Goal: Information Seeking & Learning: Find specific fact

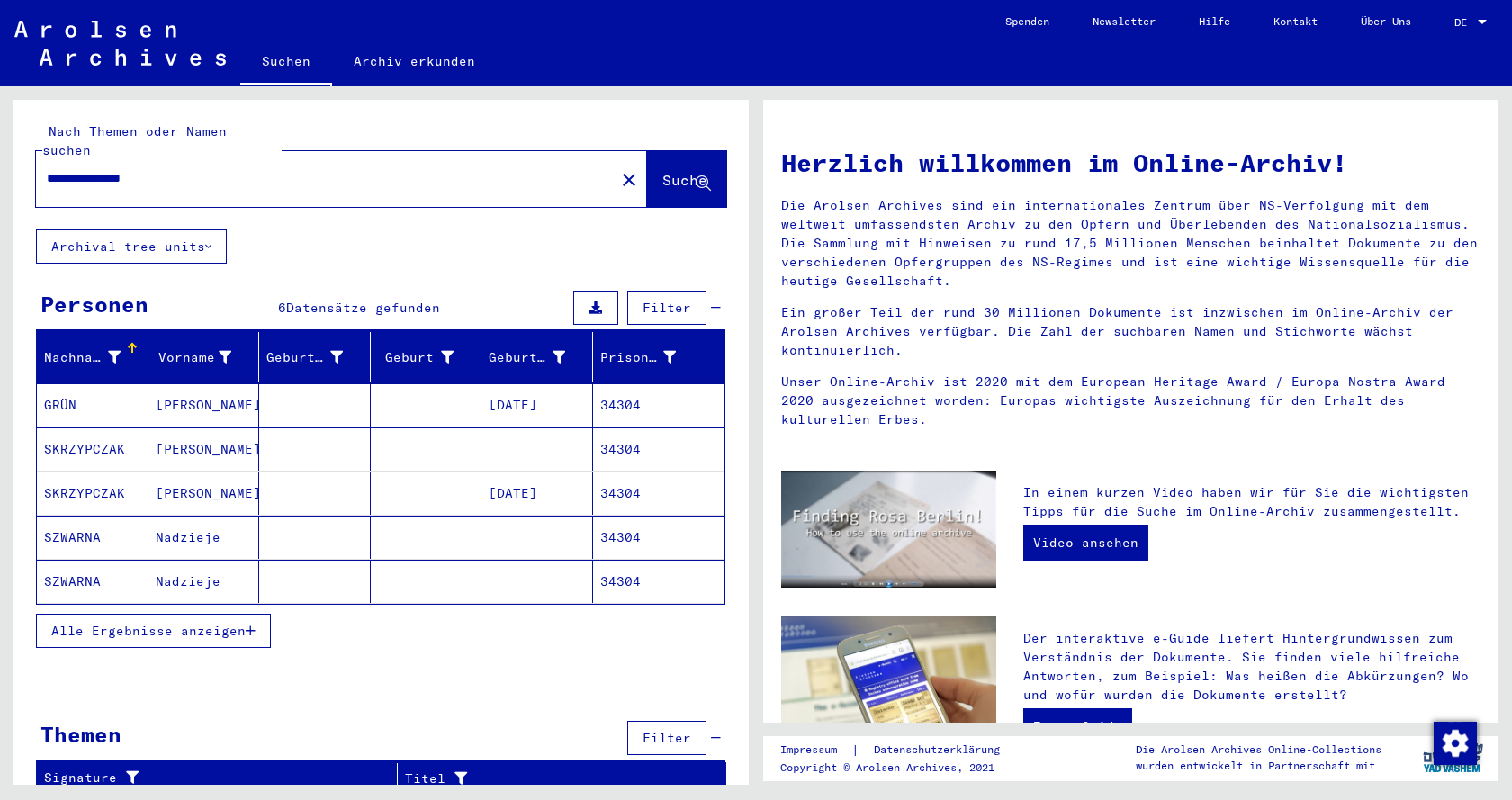
click at [76, 435] on mat-cell "SKRZYPCZAK" at bounding box center [92, 449] width 112 height 43
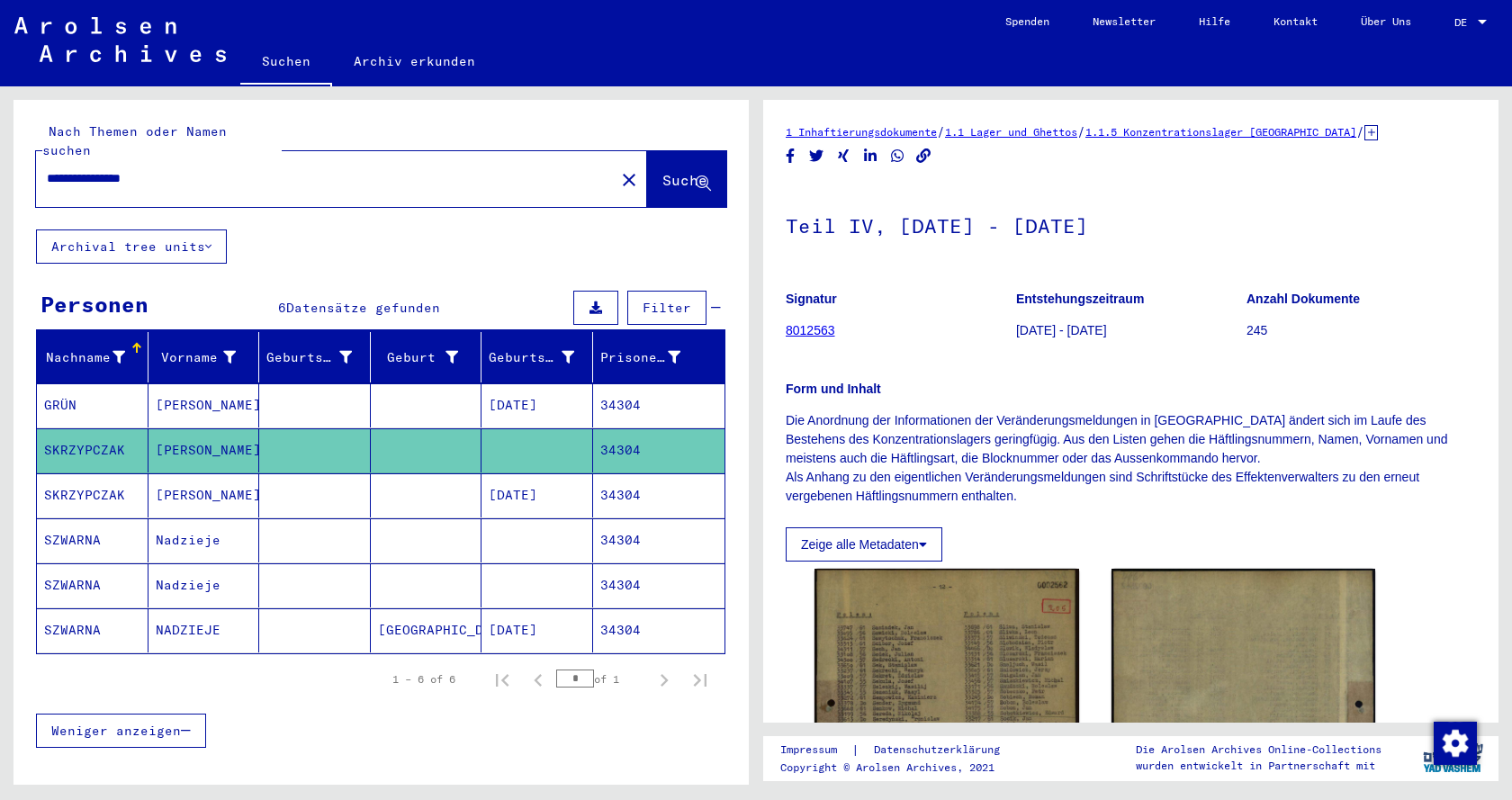
click at [105, 473] on mat-cell "SKRZYPCZAK" at bounding box center [92, 495] width 112 height 44
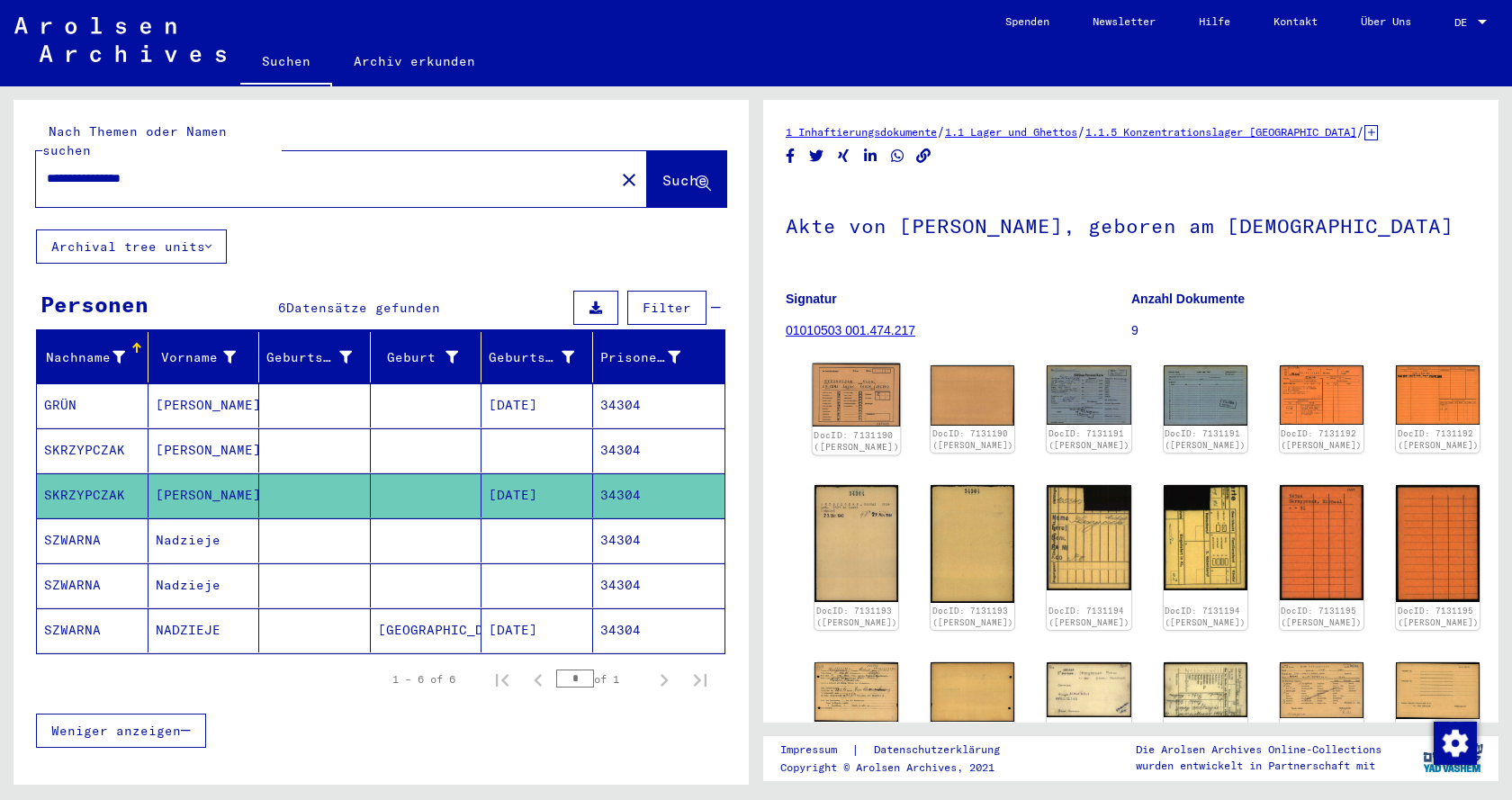
click at [859, 395] on img at bounding box center [856, 395] width 88 height 63
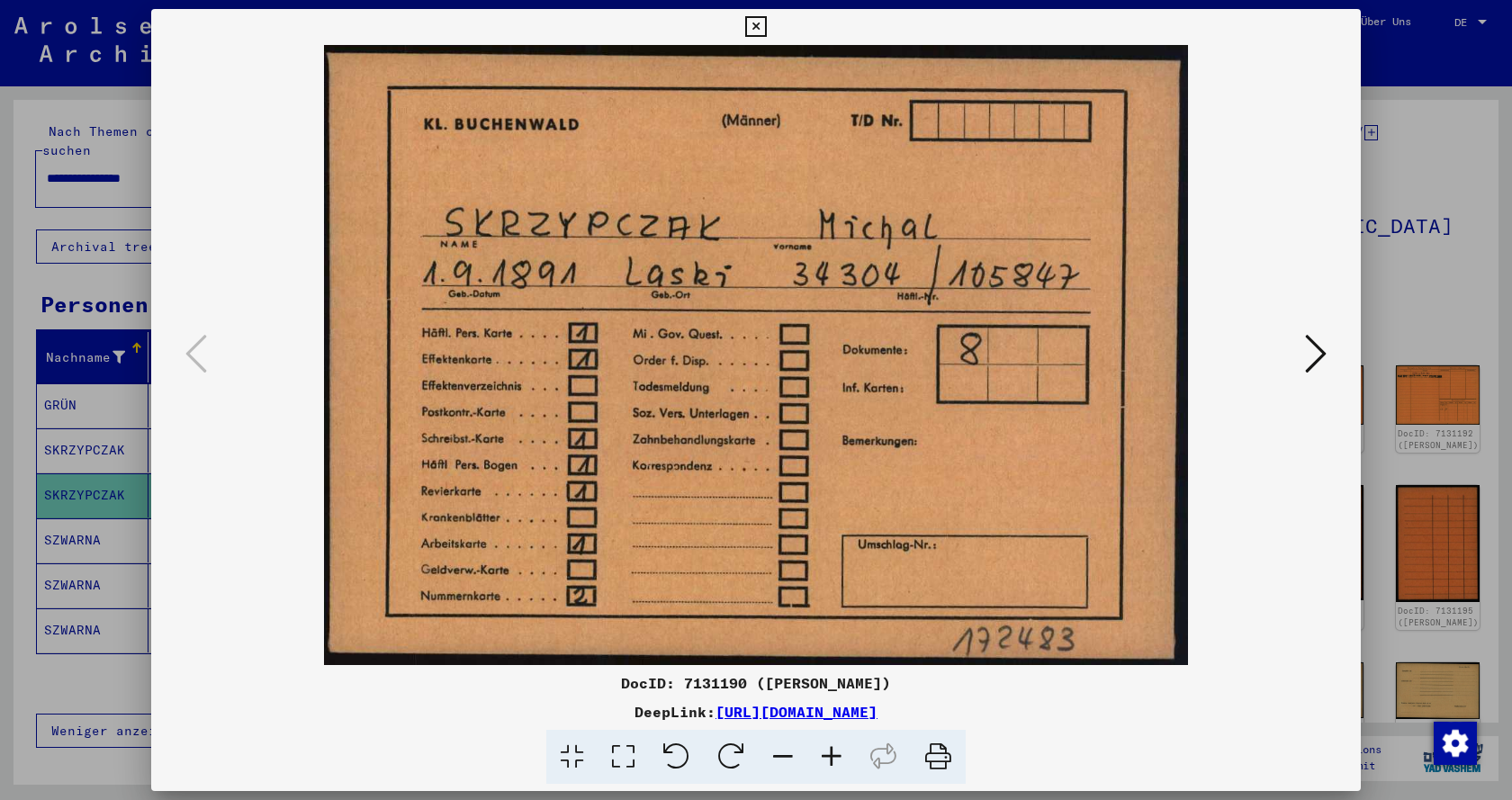
click at [1414, 183] on div at bounding box center [756, 400] width 1512 height 800
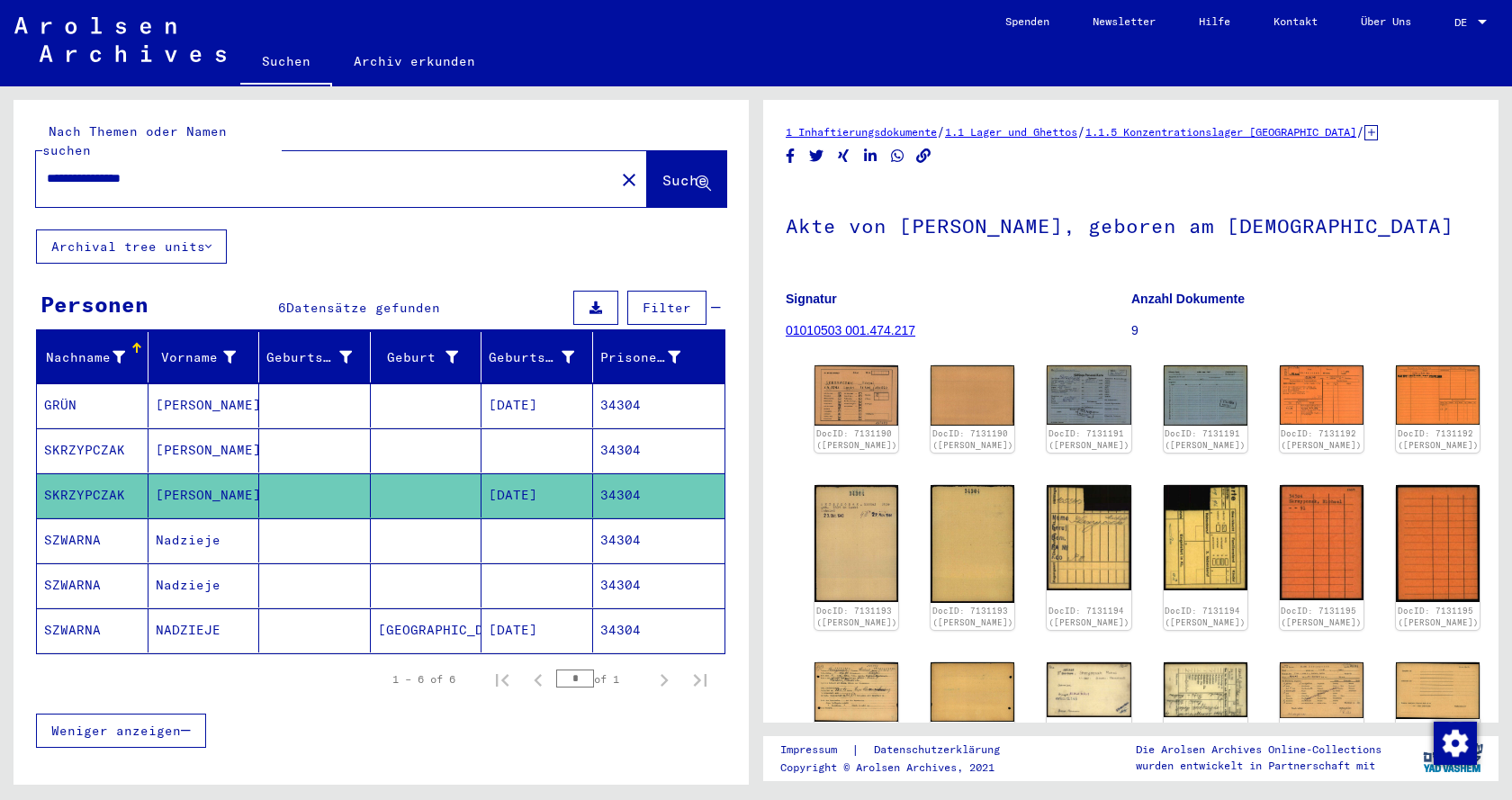
drag, startPoint x: 898, startPoint y: 224, endPoint x: 1023, endPoint y: 227, distance: 125.0
click at [1023, 227] on h1 "Akte von [PERSON_NAME], geboren am [DEMOGRAPHIC_DATA]" at bounding box center [1131, 224] width 690 height 79
copy h1 "SKRZYPCZAK"
click at [888, 397] on img at bounding box center [856, 395] width 88 height 63
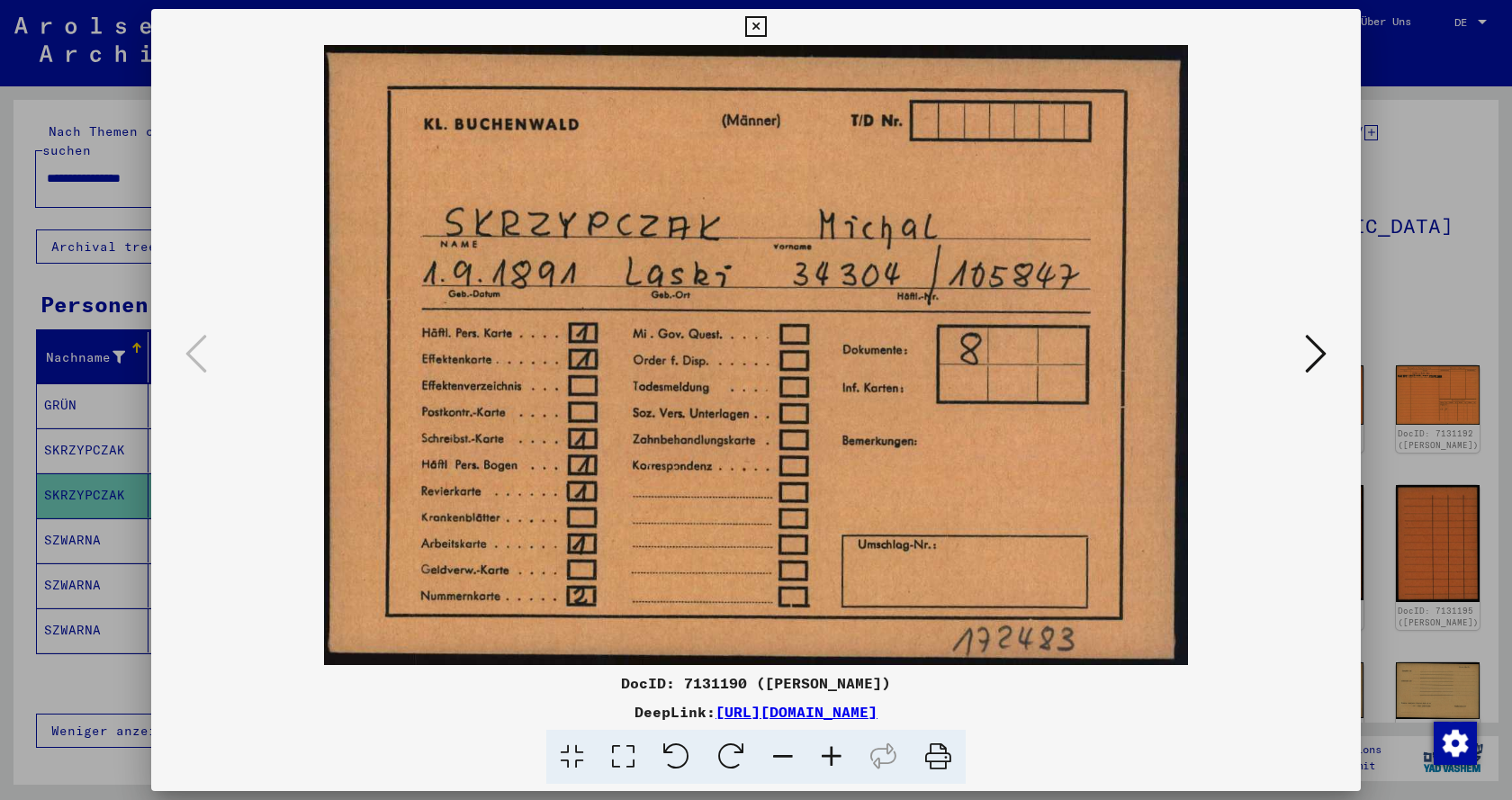
click at [1296, 357] on img at bounding box center [756, 355] width 1087 height 620
click at [1300, 352] on button at bounding box center [1315, 356] width 32 height 52
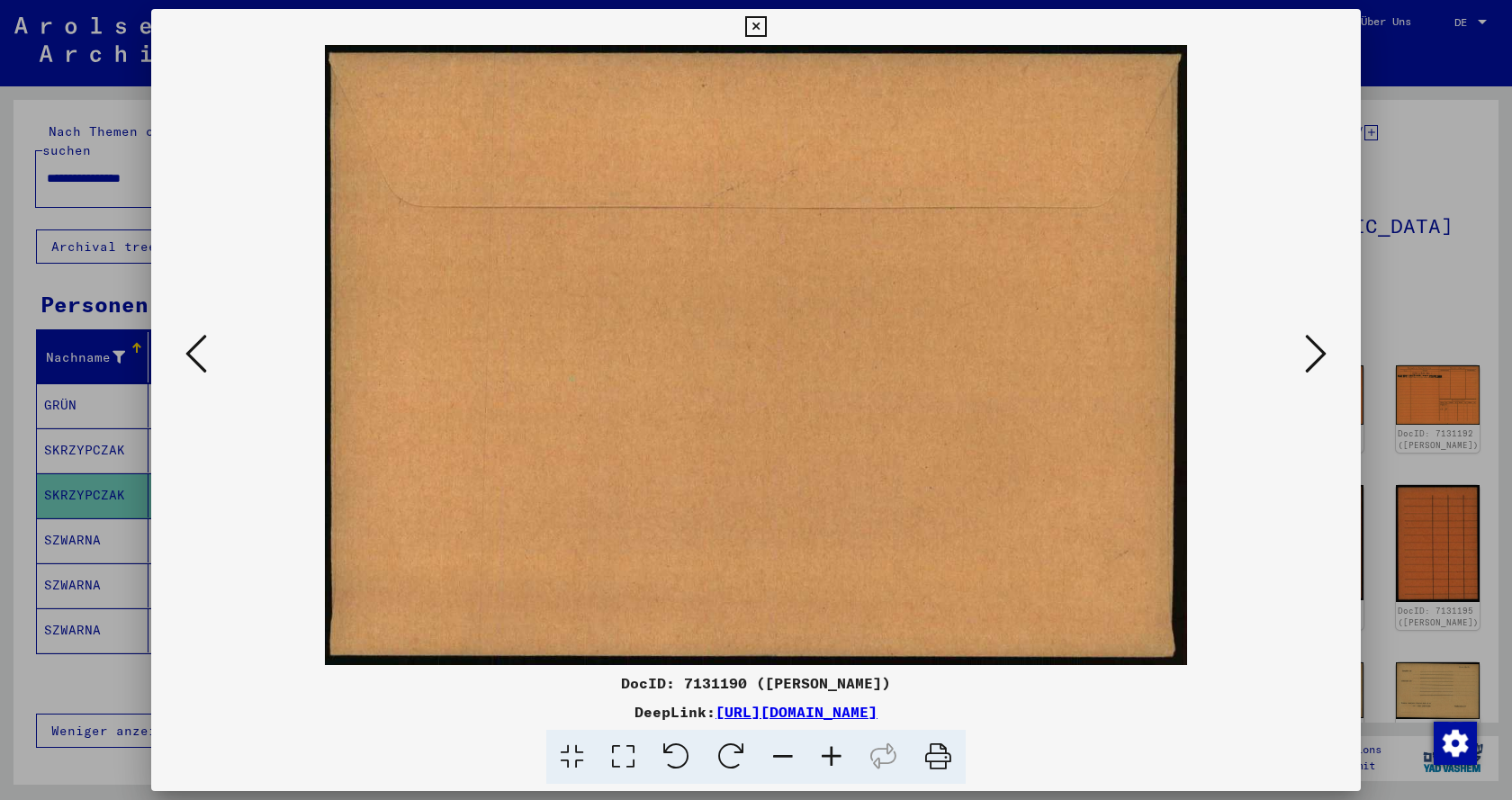
click at [1305, 351] on icon at bounding box center [1315, 354] width 21 height 43
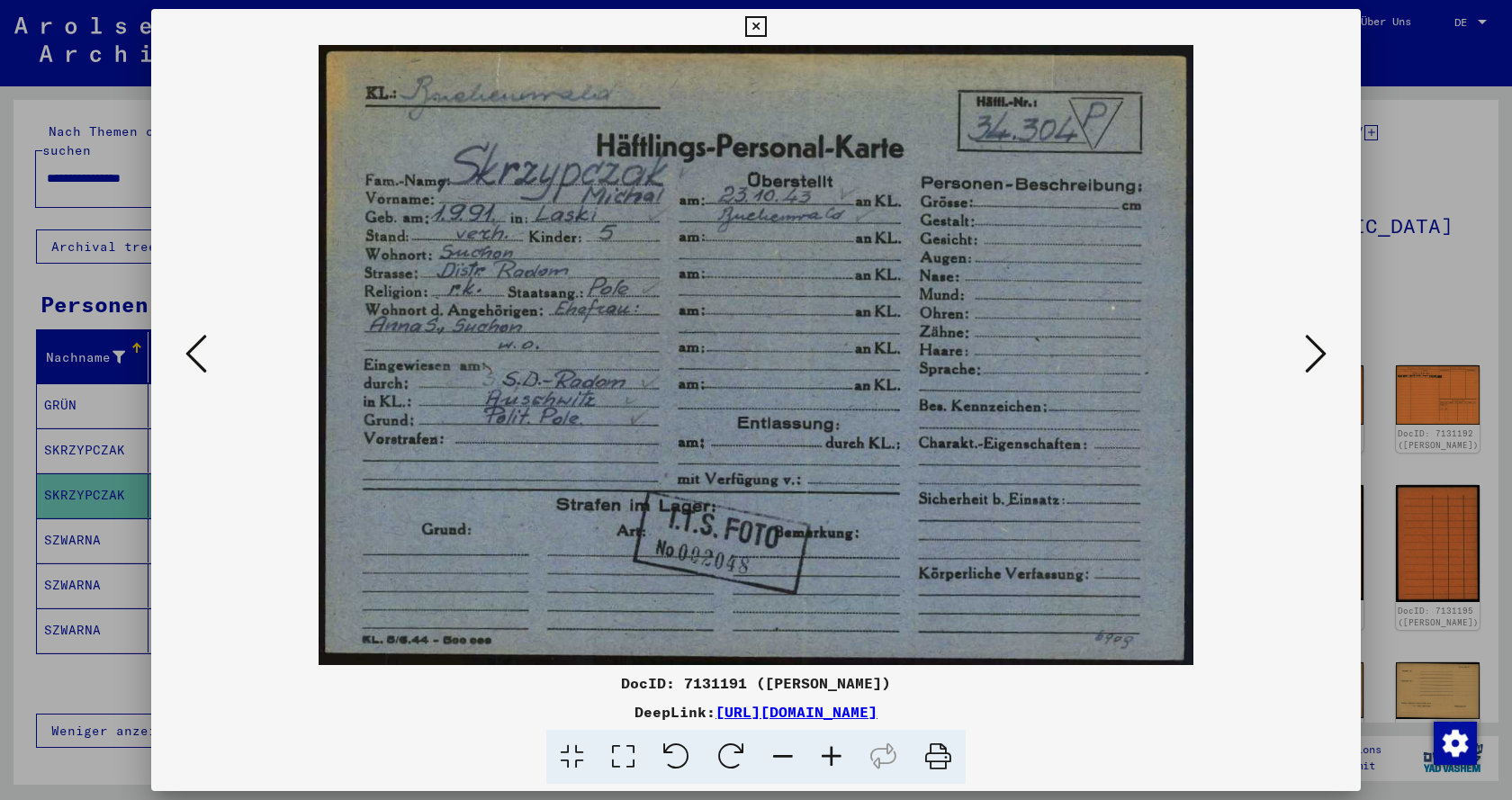
click at [1304, 354] on button at bounding box center [1315, 356] width 32 height 52
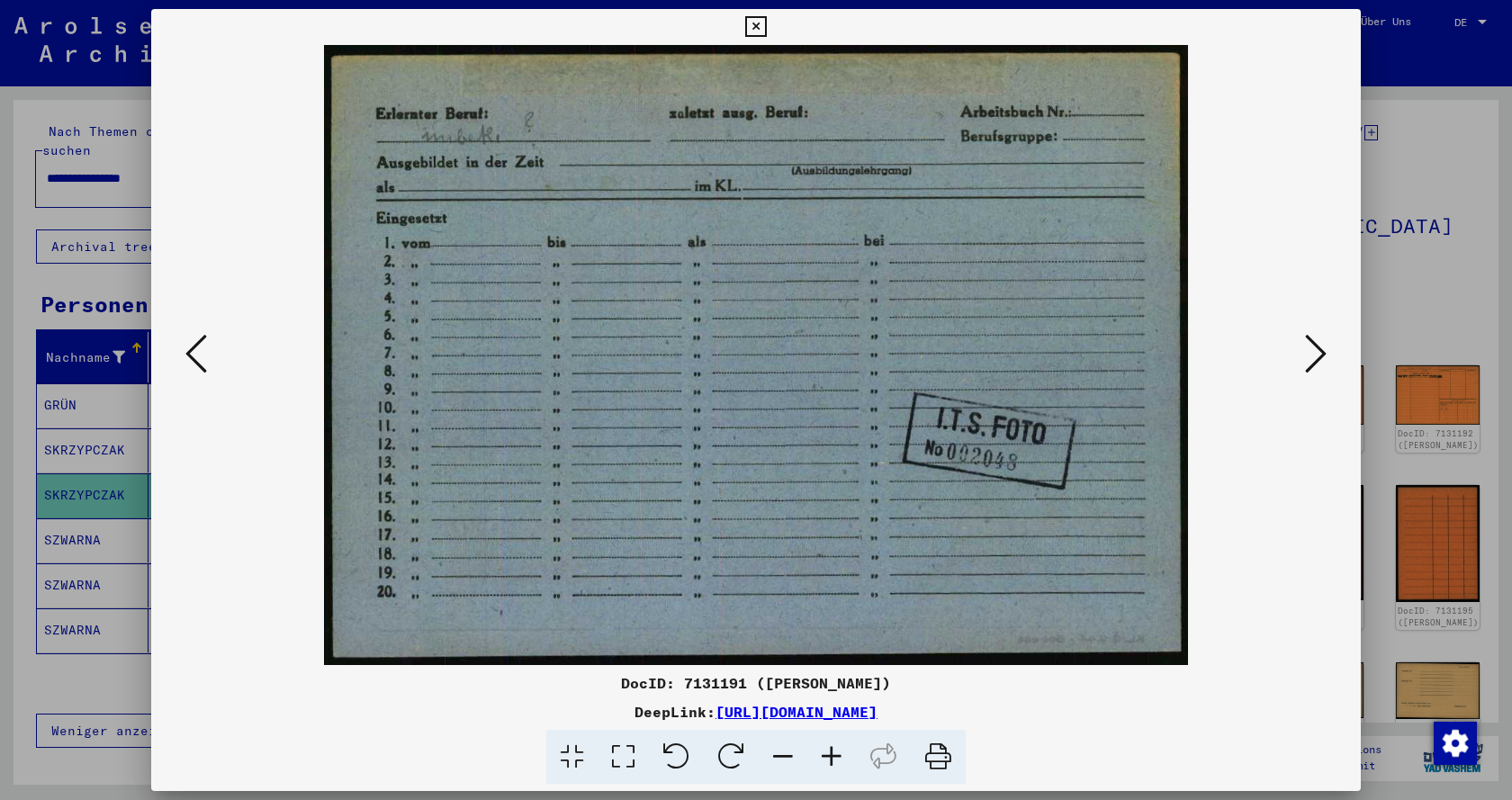
click at [1304, 354] on button at bounding box center [1315, 356] width 32 height 52
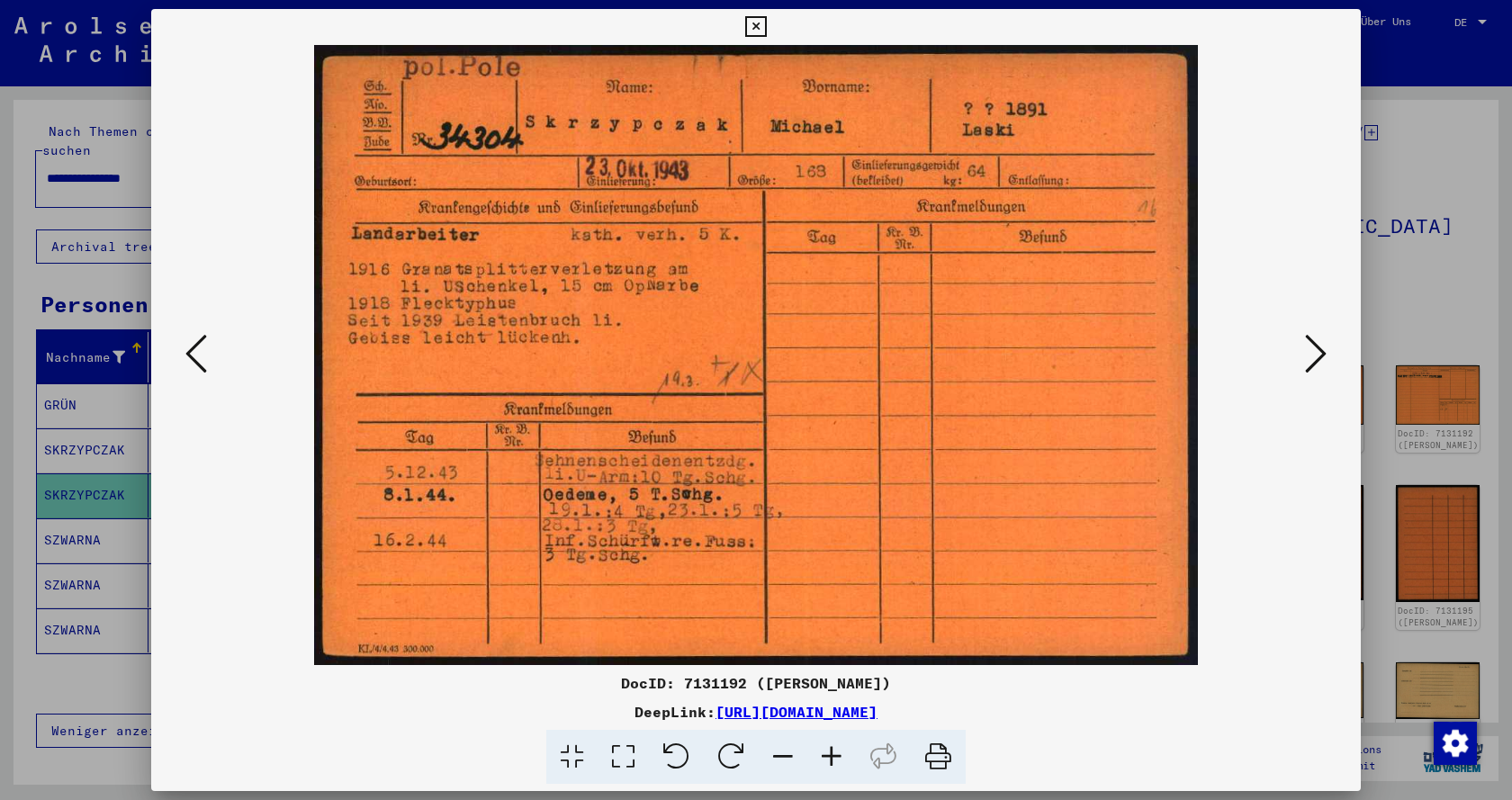
click at [228, 330] on img at bounding box center [756, 355] width 1087 height 620
click at [217, 346] on img at bounding box center [756, 355] width 1087 height 620
drag, startPoint x: 185, startPoint y: 358, endPoint x: 230, endPoint y: 310, distance: 65.8
click at [186, 358] on button at bounding box center [196, 356] width 32 height 52
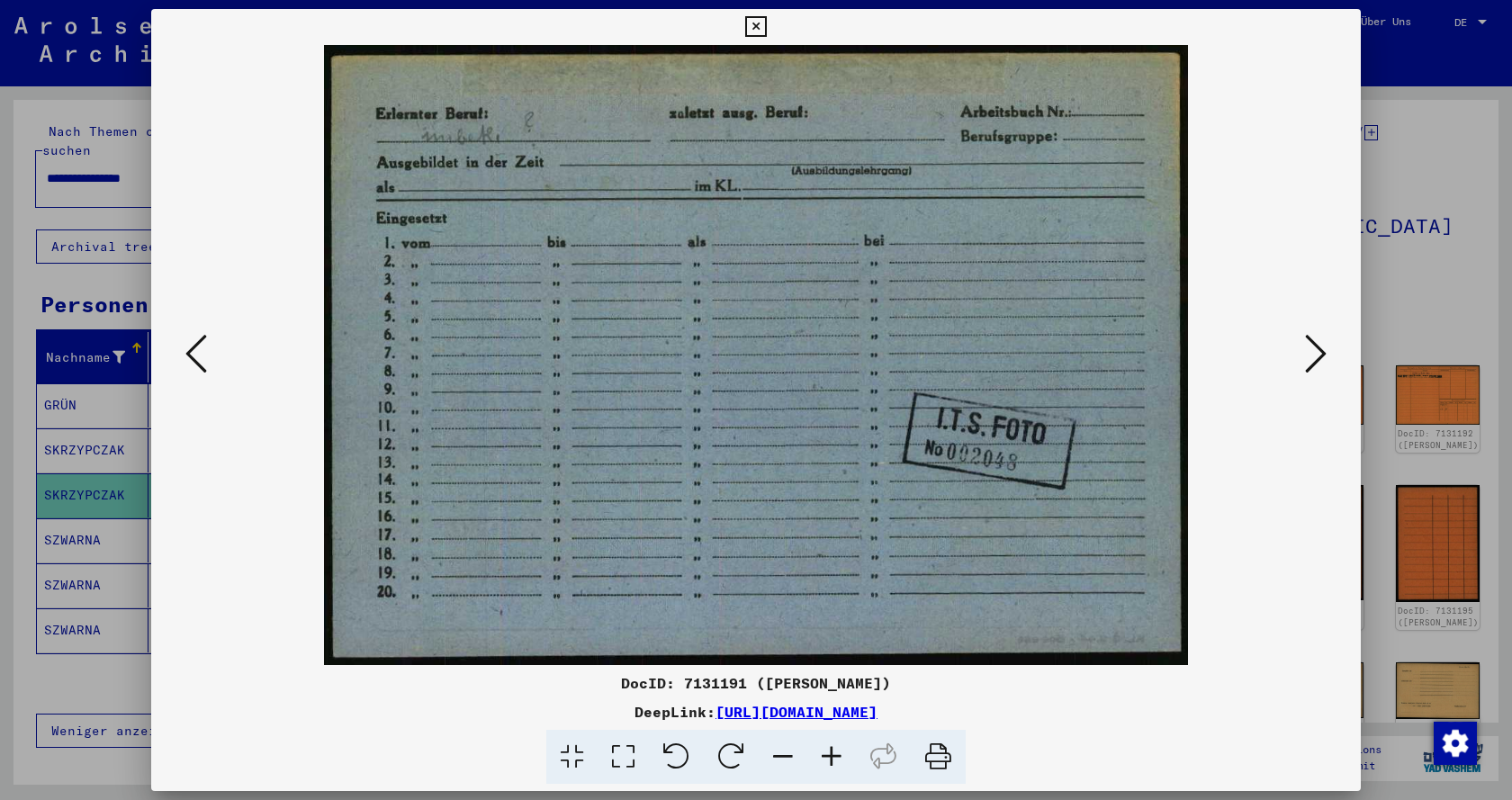
click at [1299, 363] on img at bounding box center [756, 355] width 1087 height 620
click at [1317, 366] on icon at bounding box center [1315, 354] width 21 height 43
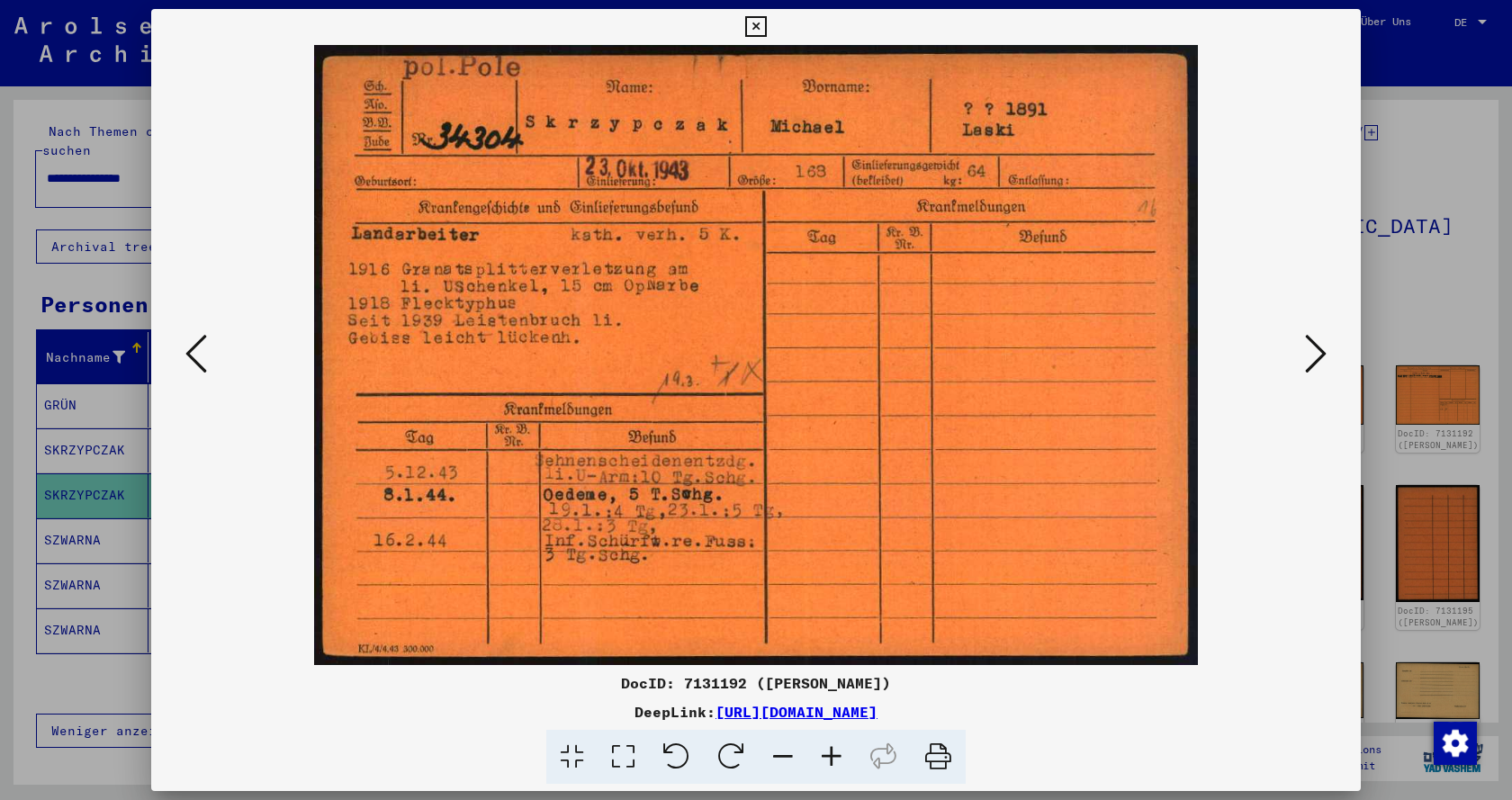
click at [190, 353] on icon at bounding box center [196, 354] width 21 height 43
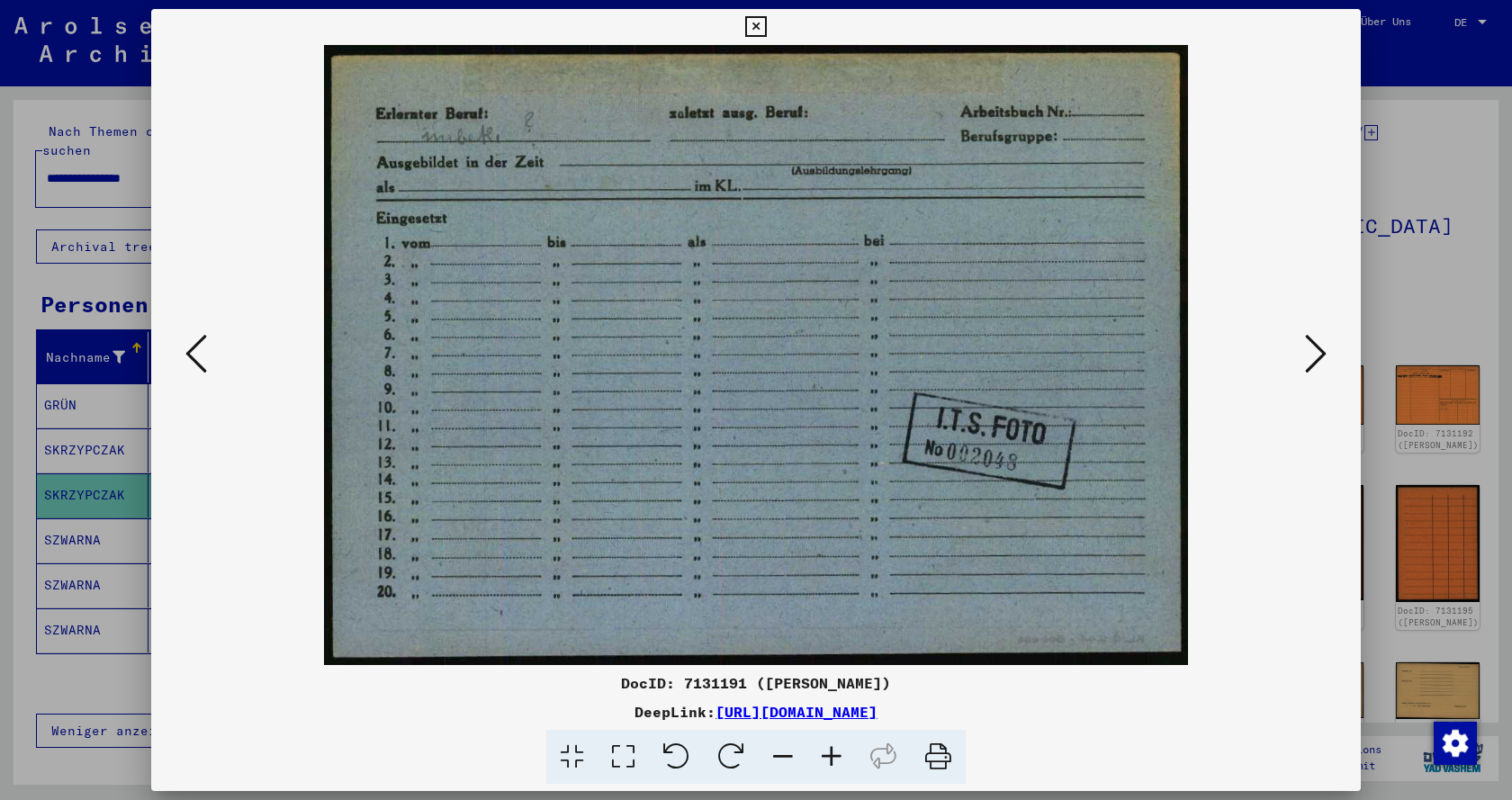
click at [1313, 352] on icon at bounding box center [1315, 354] width 21 height 43
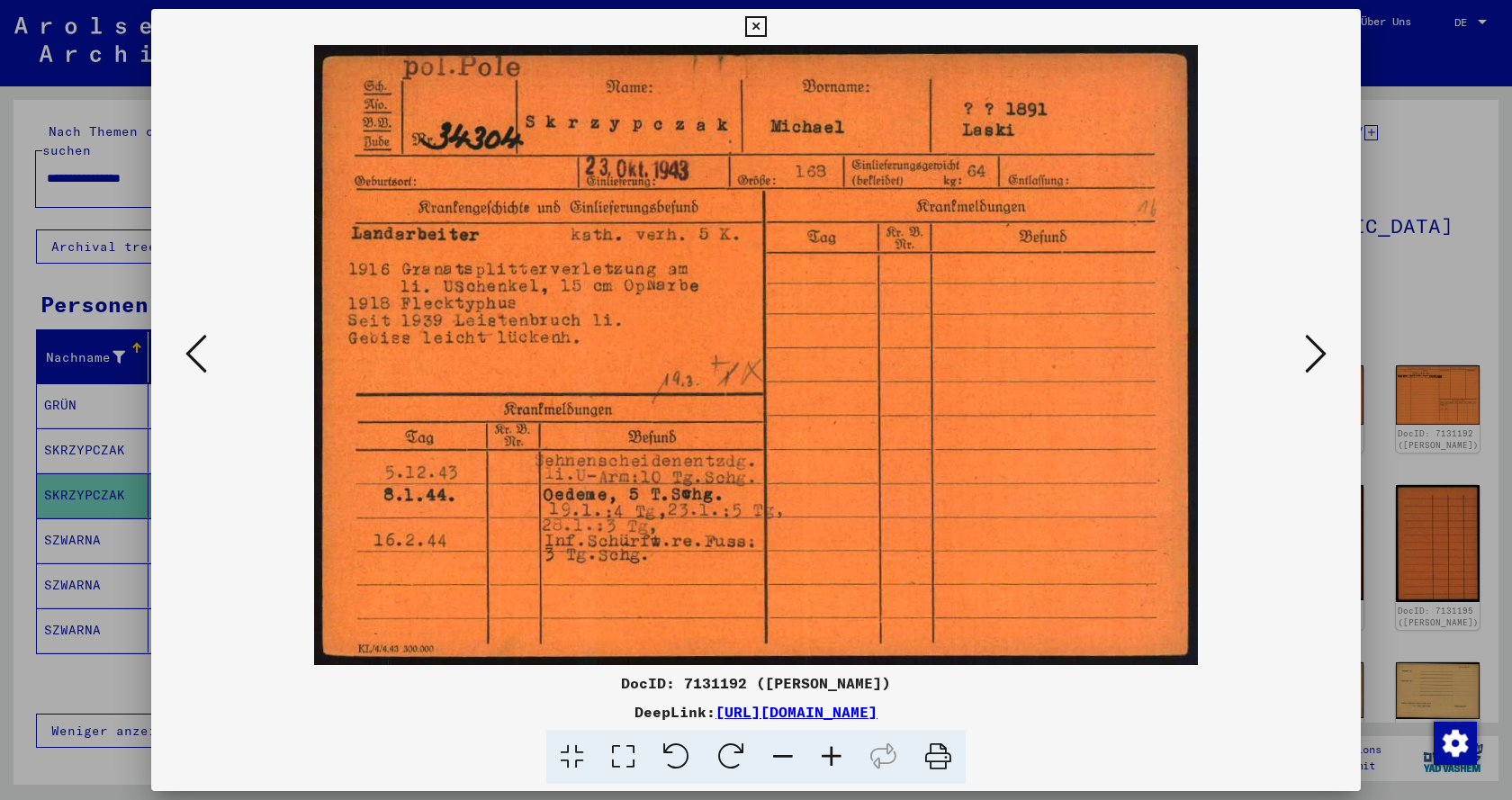
click at [195, 370] on icon at bounding box center [196, 354] width 21 height 43
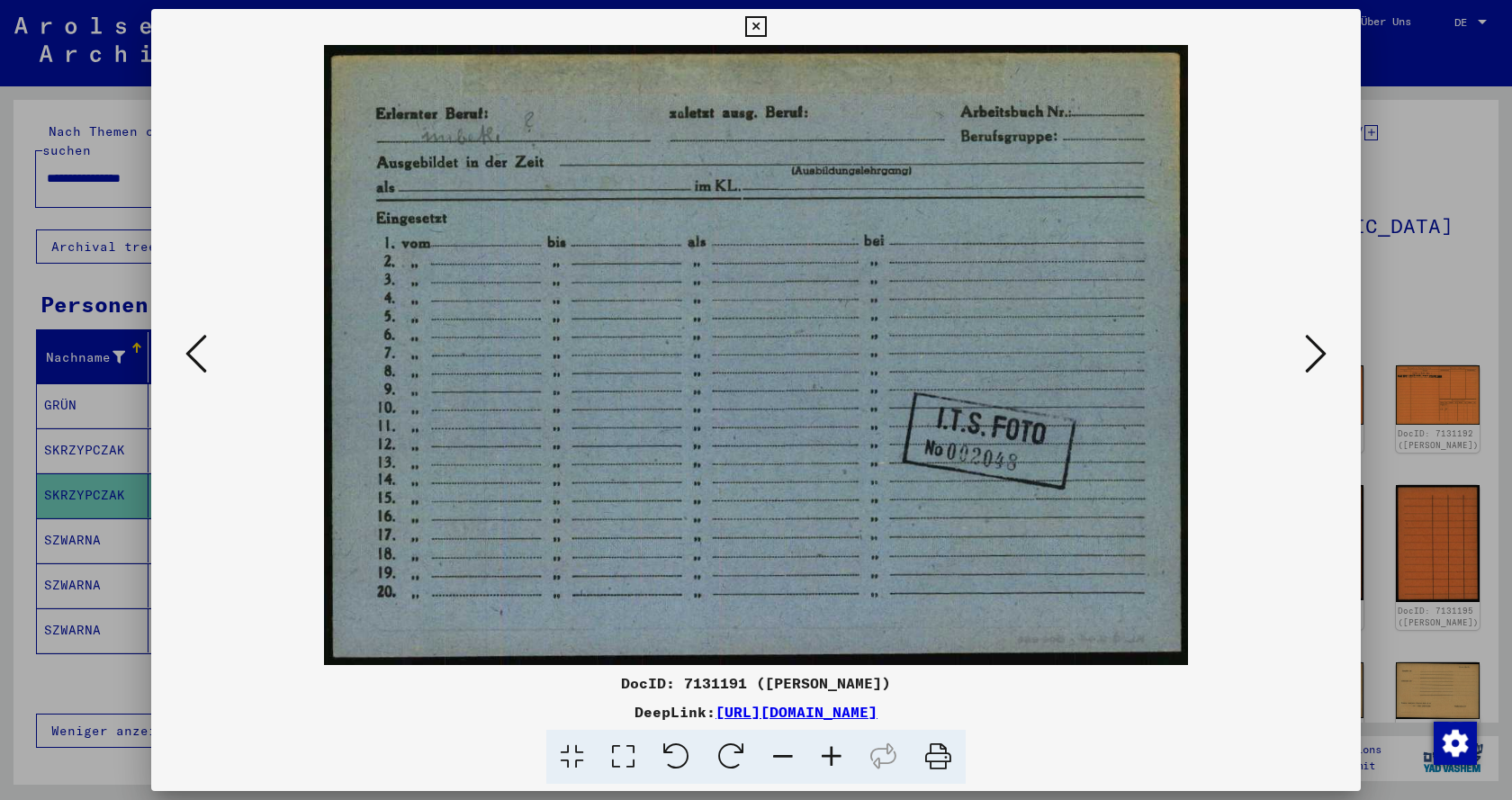
click at [195, 370] on icon at bounding box center [196, 354] width 21 height 43
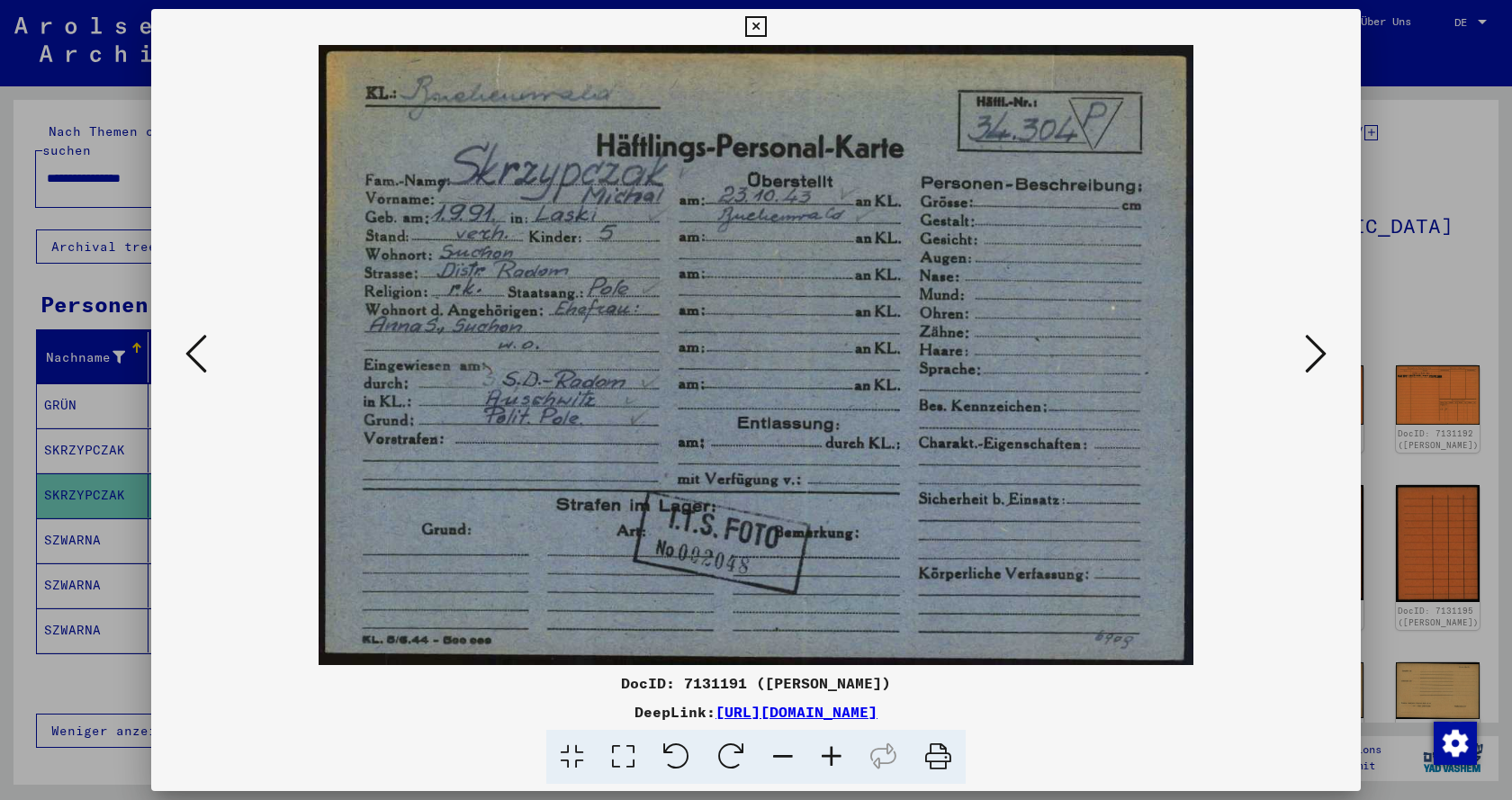
click at [1314, 357] on icon at bounding box center [1315, 354] width 21 height 43
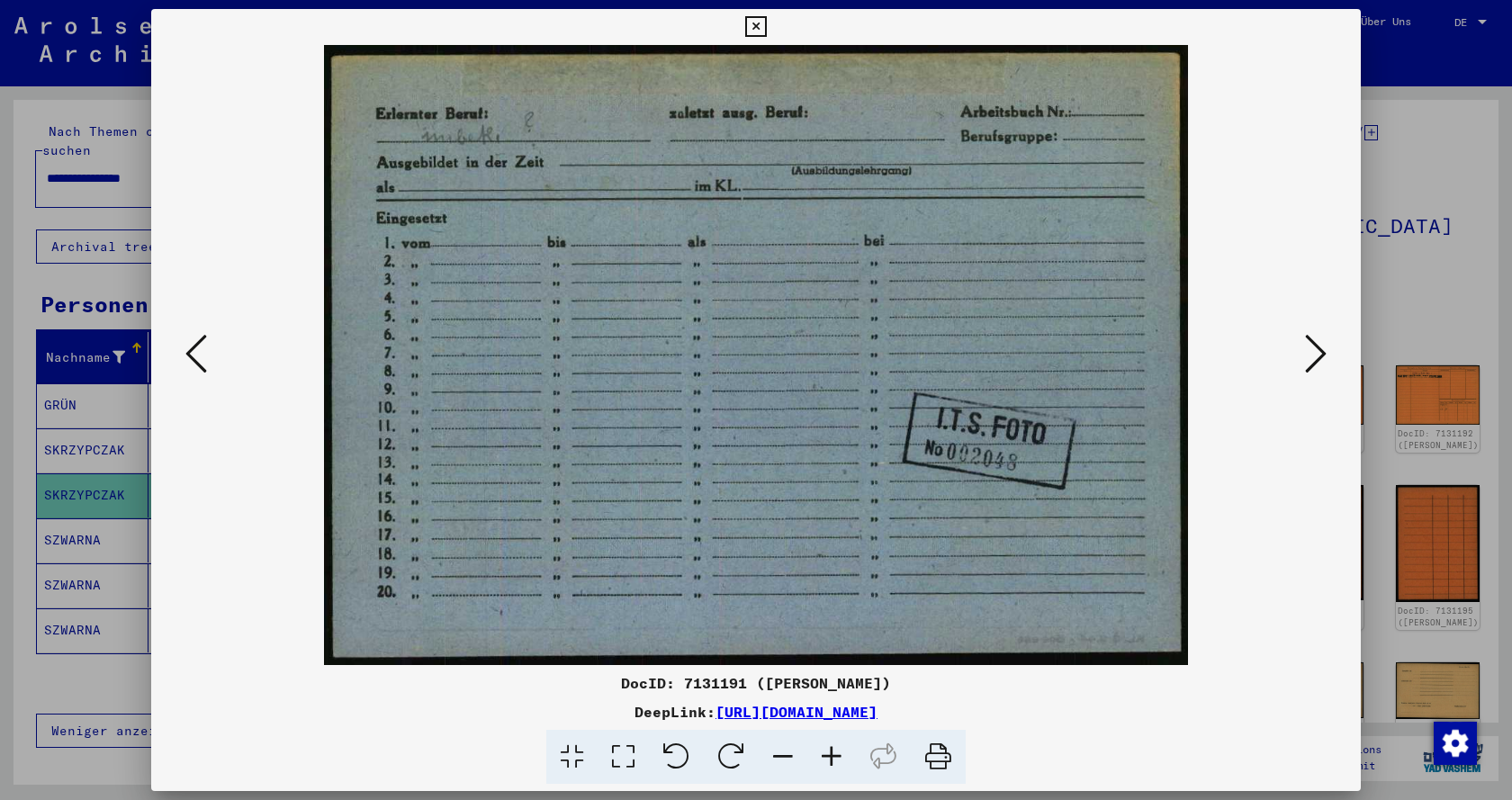
click at [1314, 357] on icon at bounding box center [1315, 354] width 21 height 43
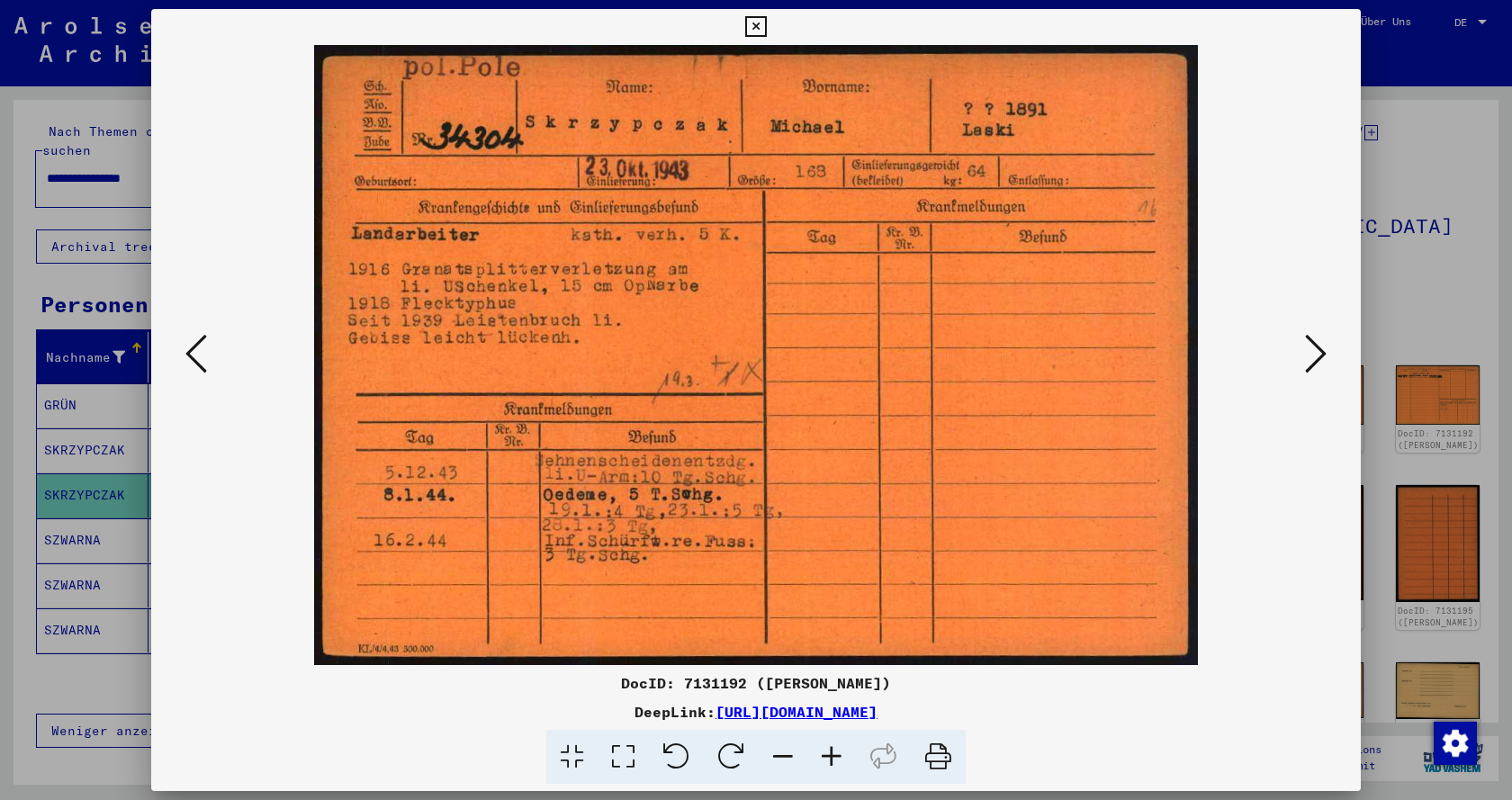
click at [168, 354] on div at bounding box center [756, 355] width 1209 height 620
click at [187, 359] on icon at bounding box center [196, 354] width 21 height 43
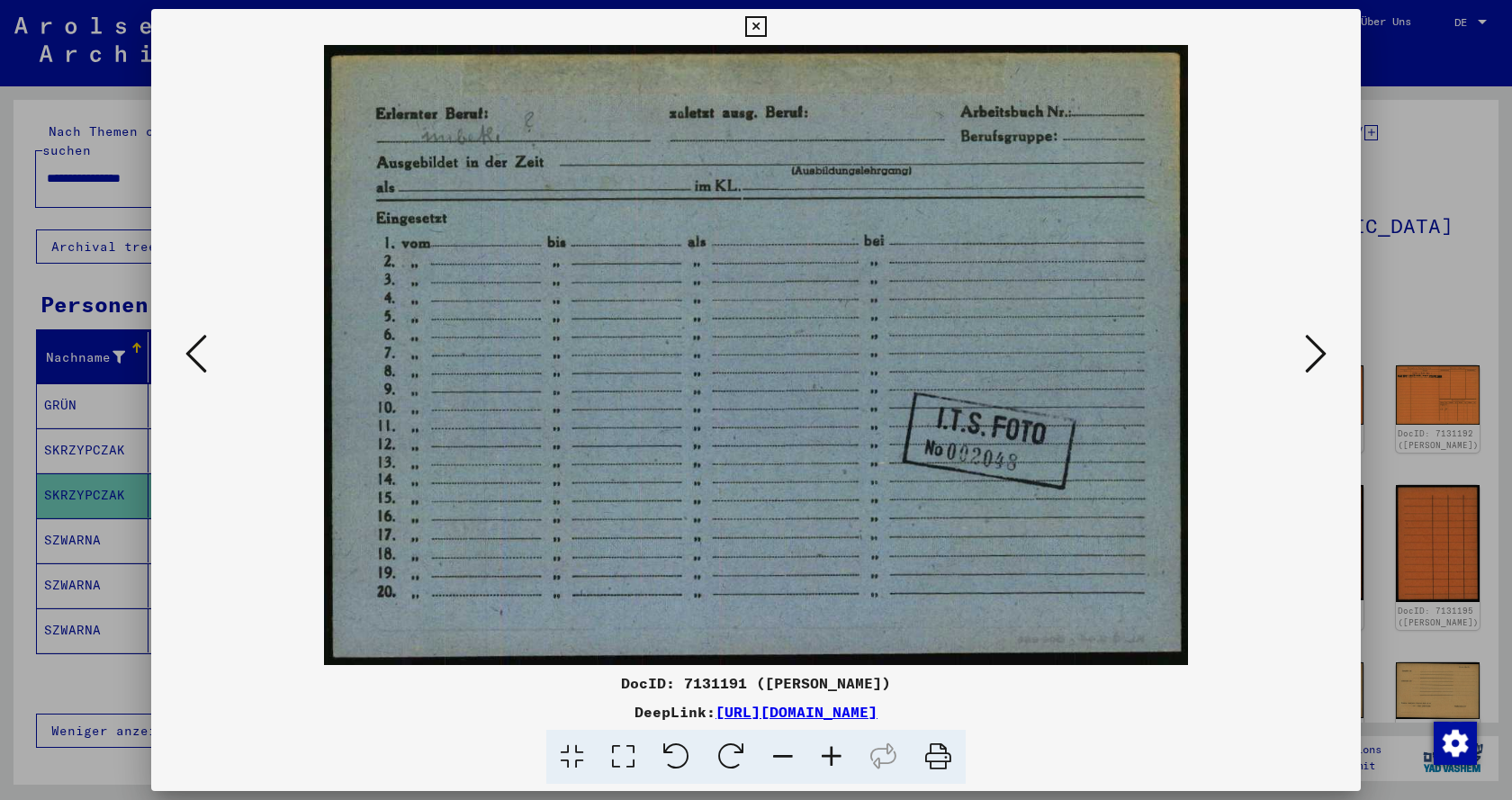
drag, startPoint x: 438, startPoint y: 127, endPoint x: 929, endPoint y: 810, distance: 841.2
click at [929, 799] on html "**********" at bounding box center [756, 400] width 1512 height 800
click at [833, 755] on icon at bounding box center [831, 757] width 49 height 55
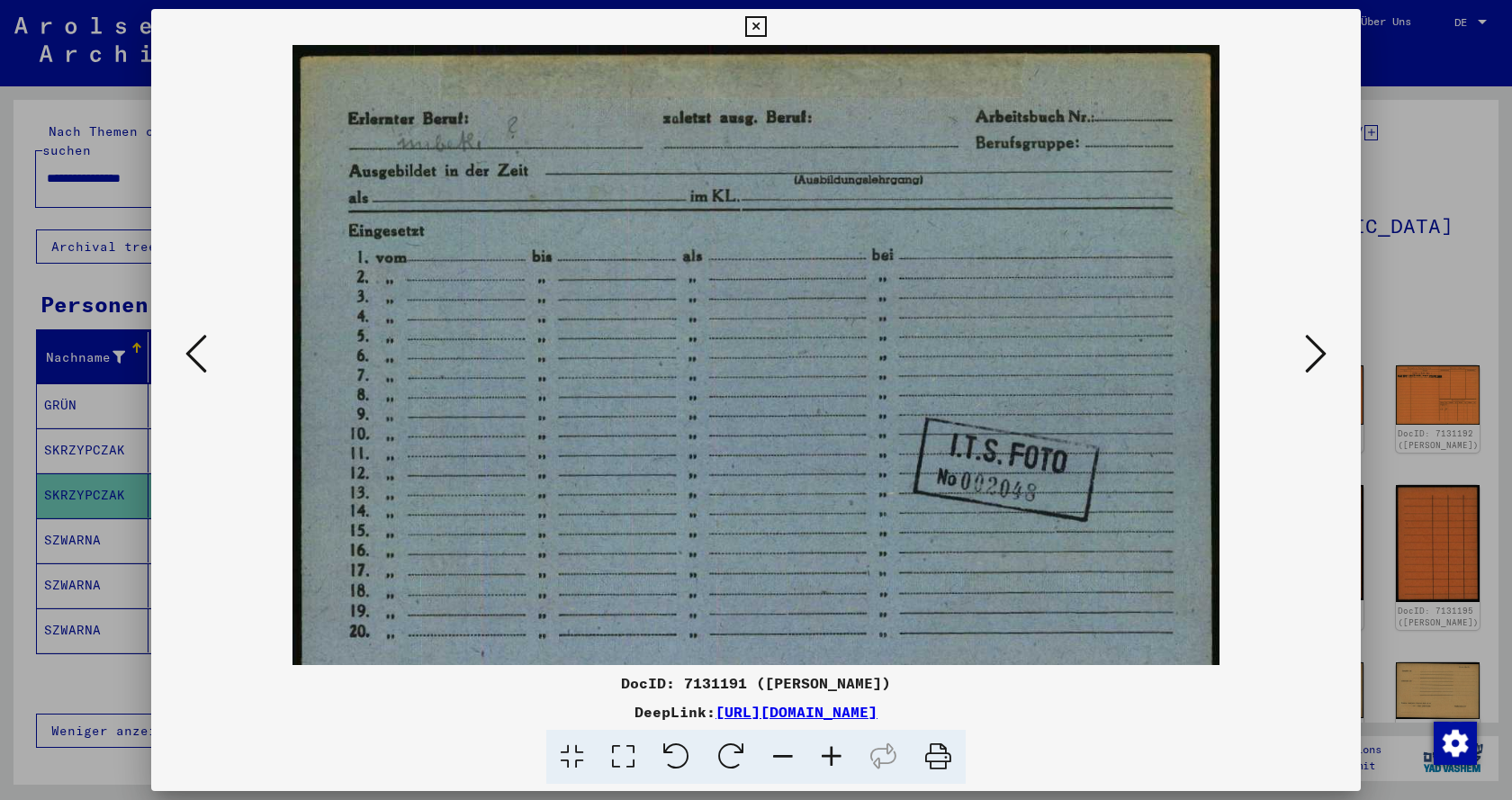
click at [833, 755] on icon at bounding box center [831, 757] width 49 height 55
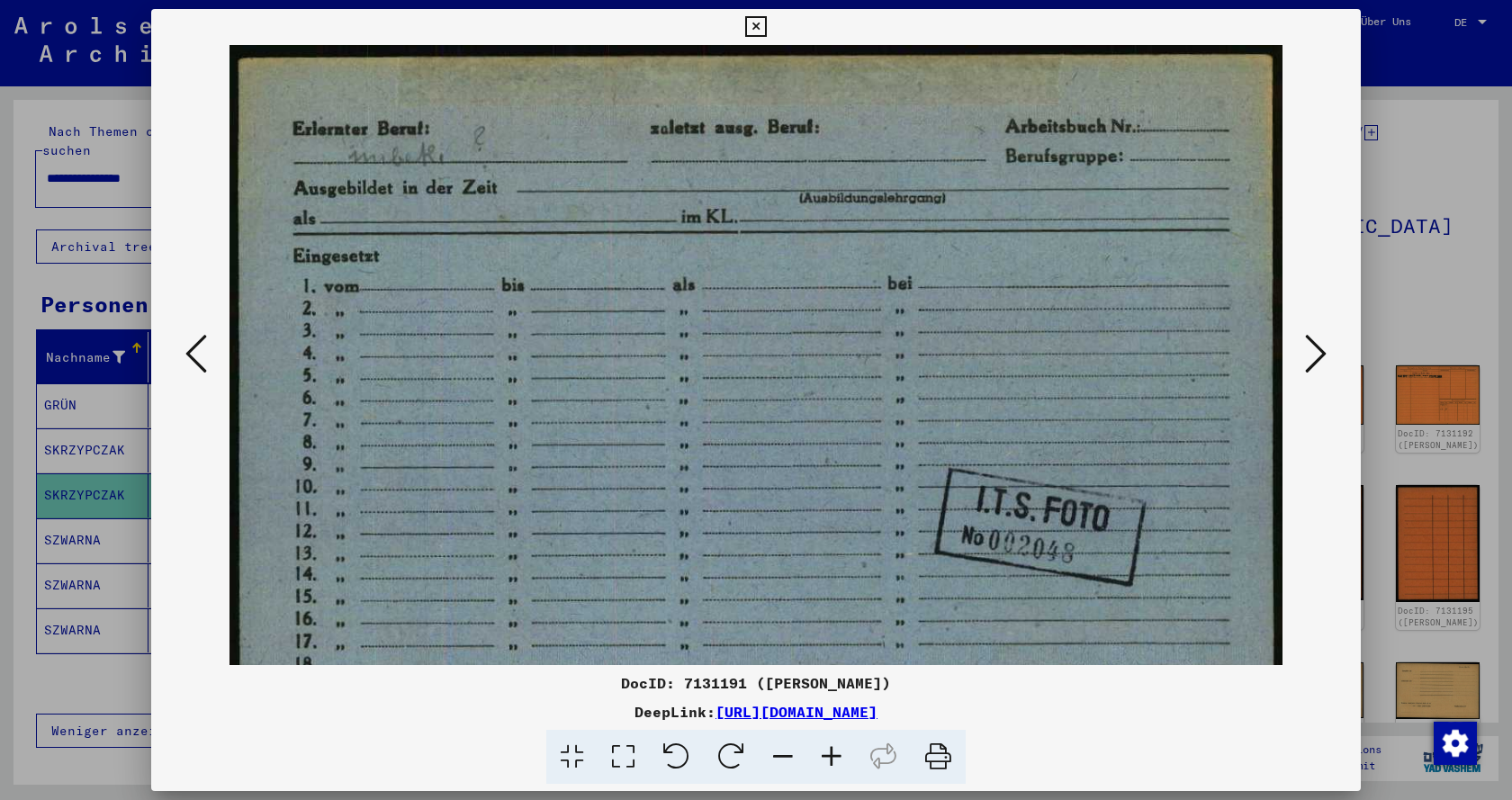
click at [833, 755] on icon at bounding box center [831, 757] width 49 height 55
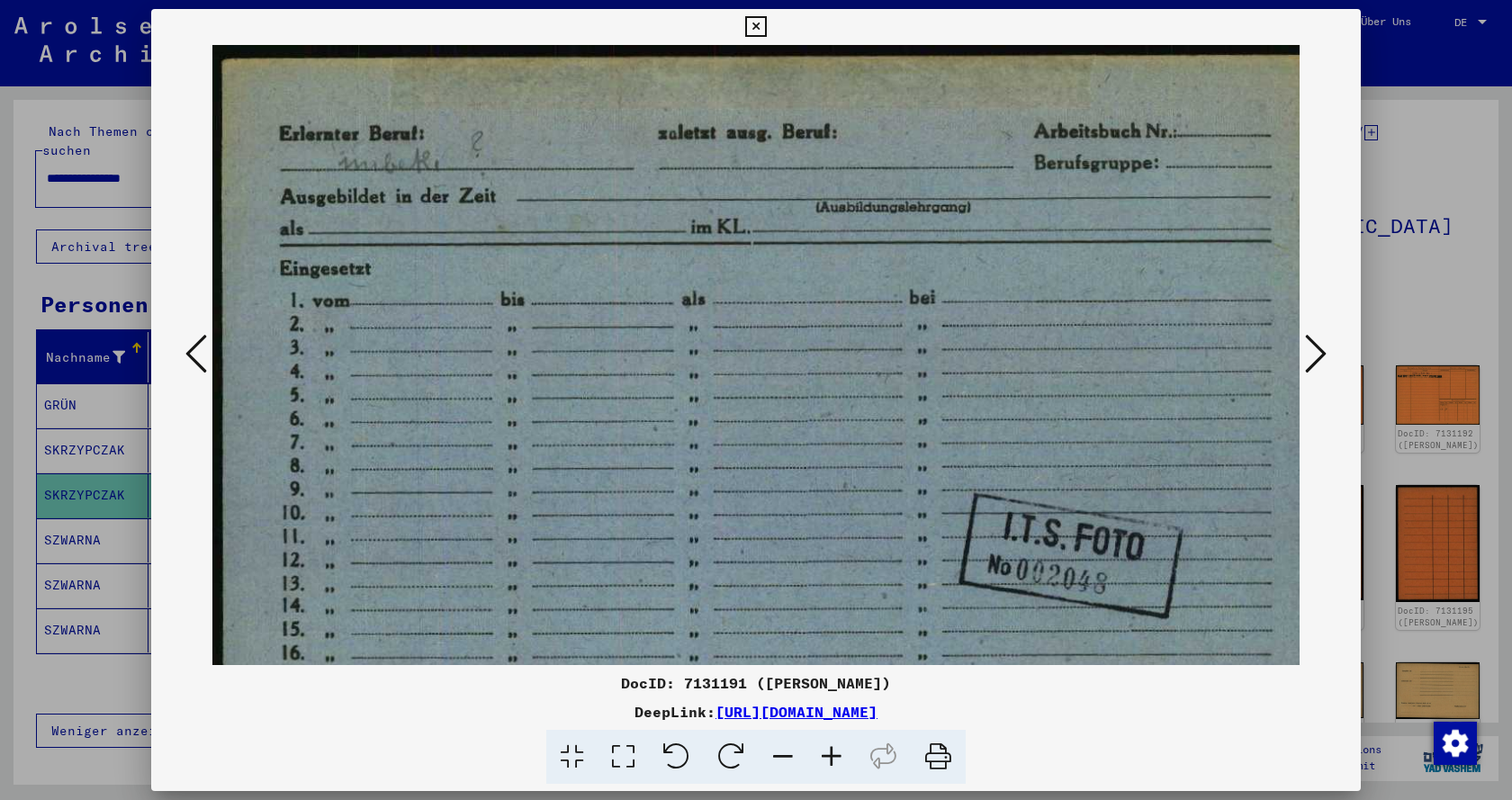
click at [832, 754] on icon at bounding box center [831, 757] width 49 height 55
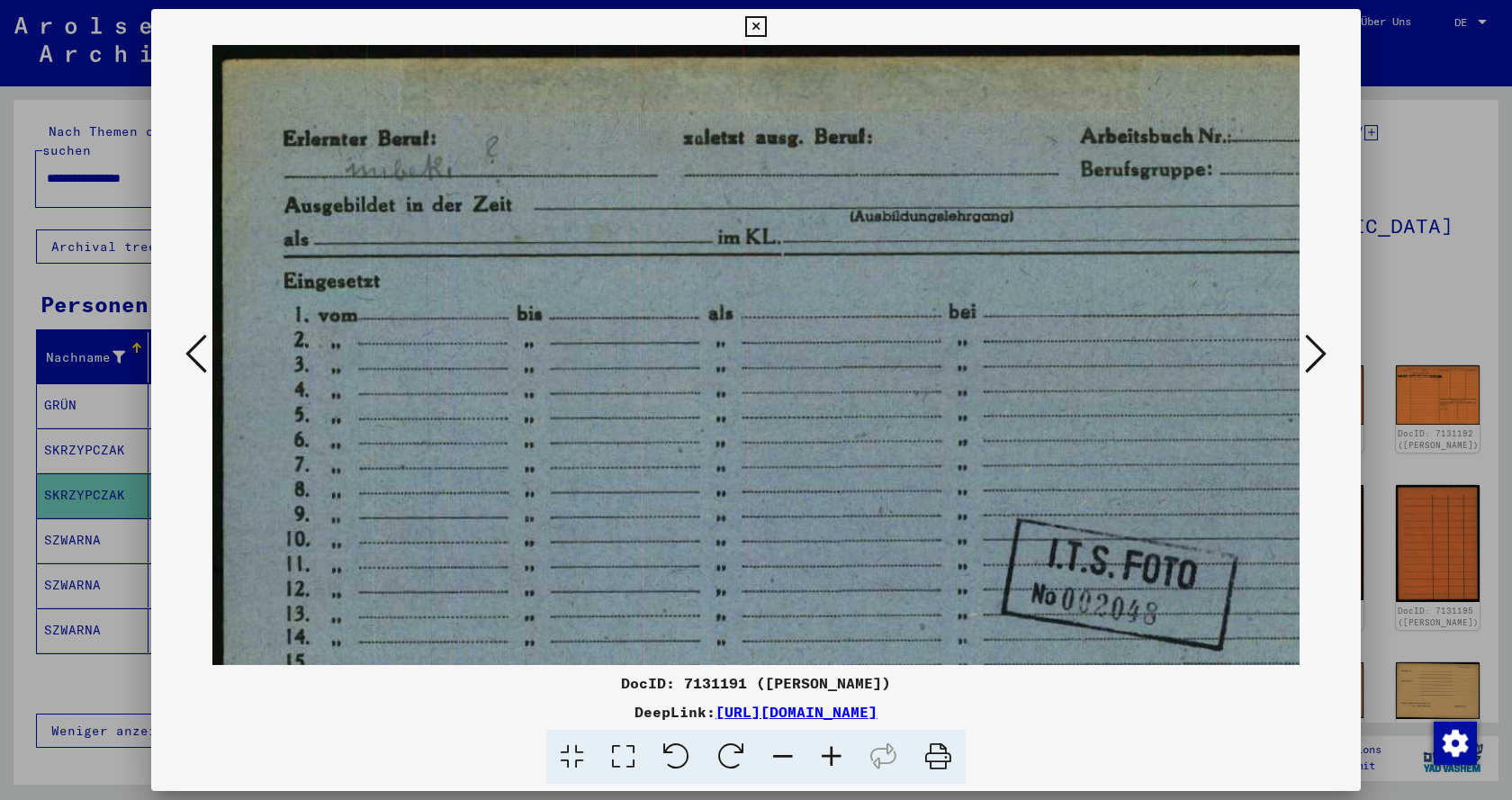
click at [829, 754] on icon at bounding box center [831, 757] width 49 height 55
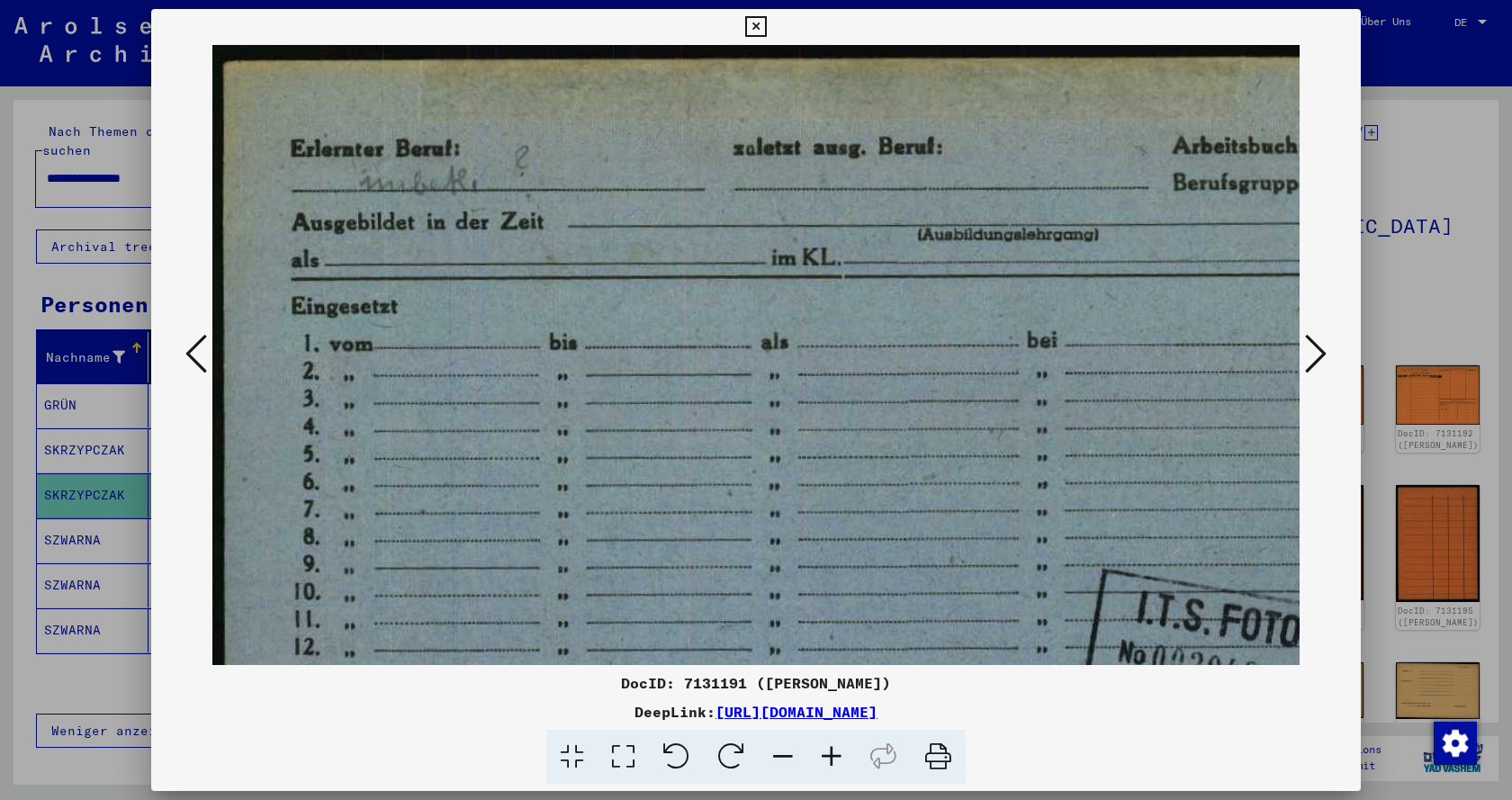
click at [829, 754] on icon at bounding box center [831, 757] width 49 height 55
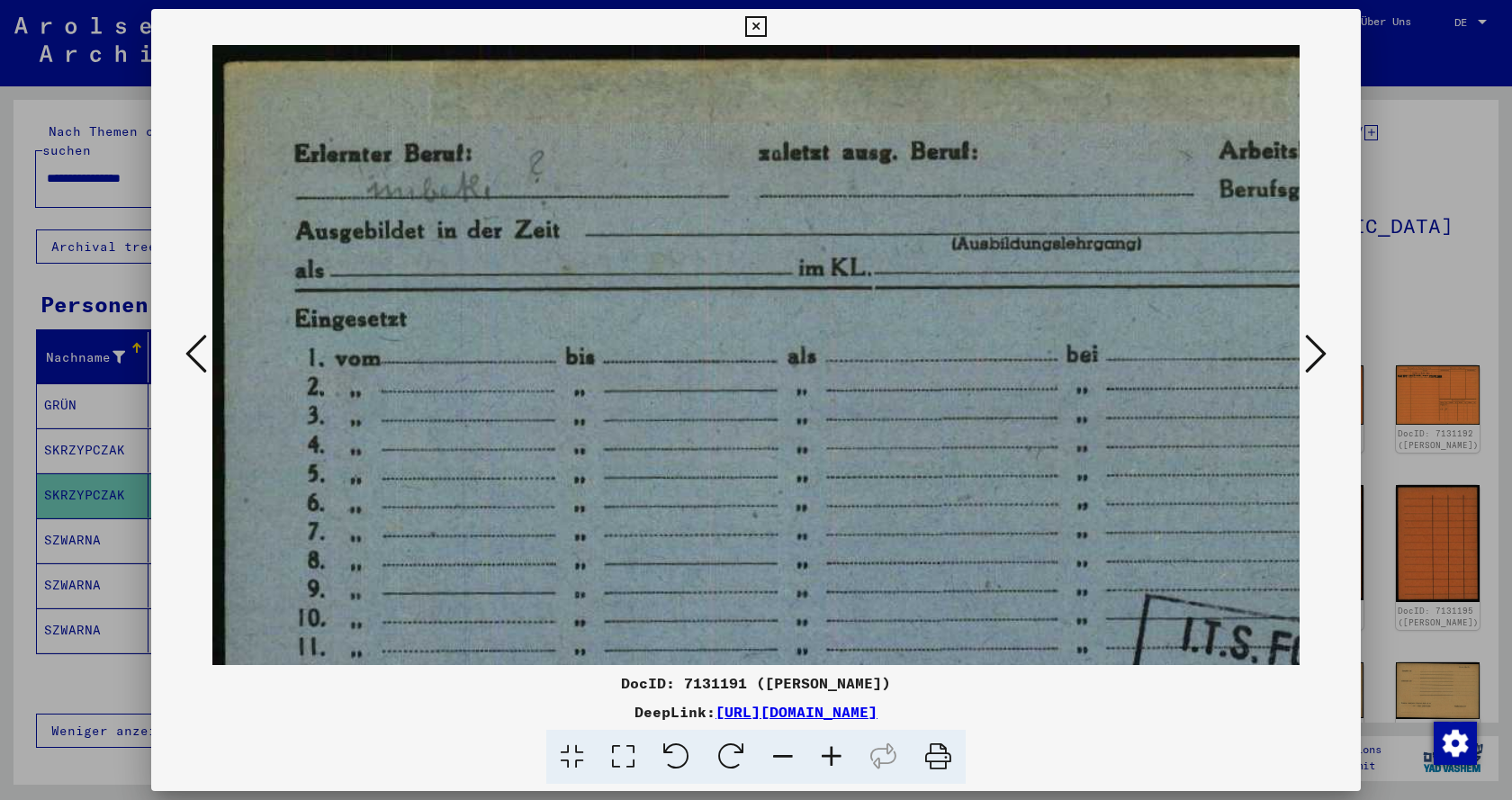
click at [829, 754] on icon at bounding box center [831, 757] width 49 height 55
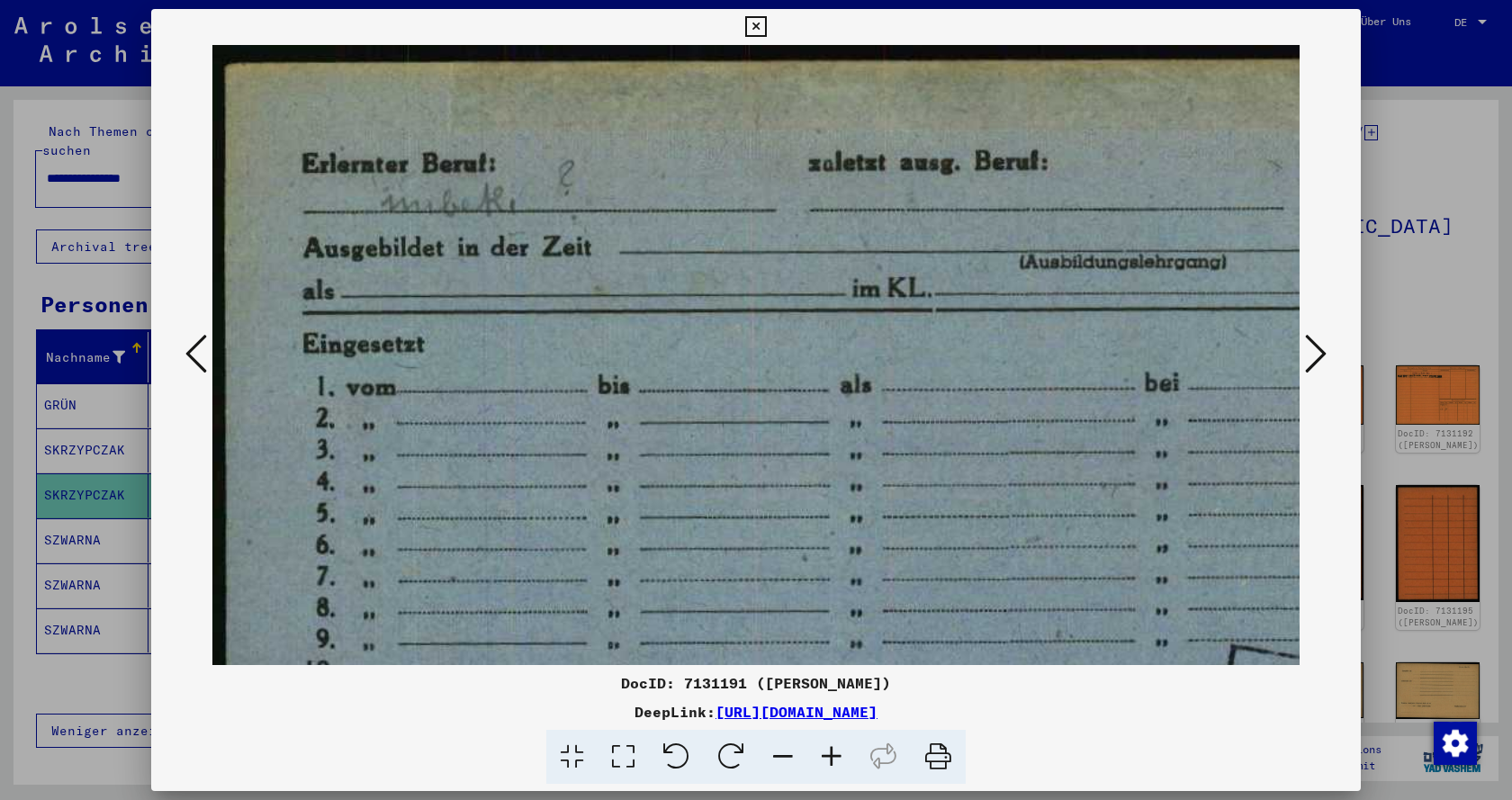
click at [829, 754] on icon at bounding box center [831, 757] width 49 height 55
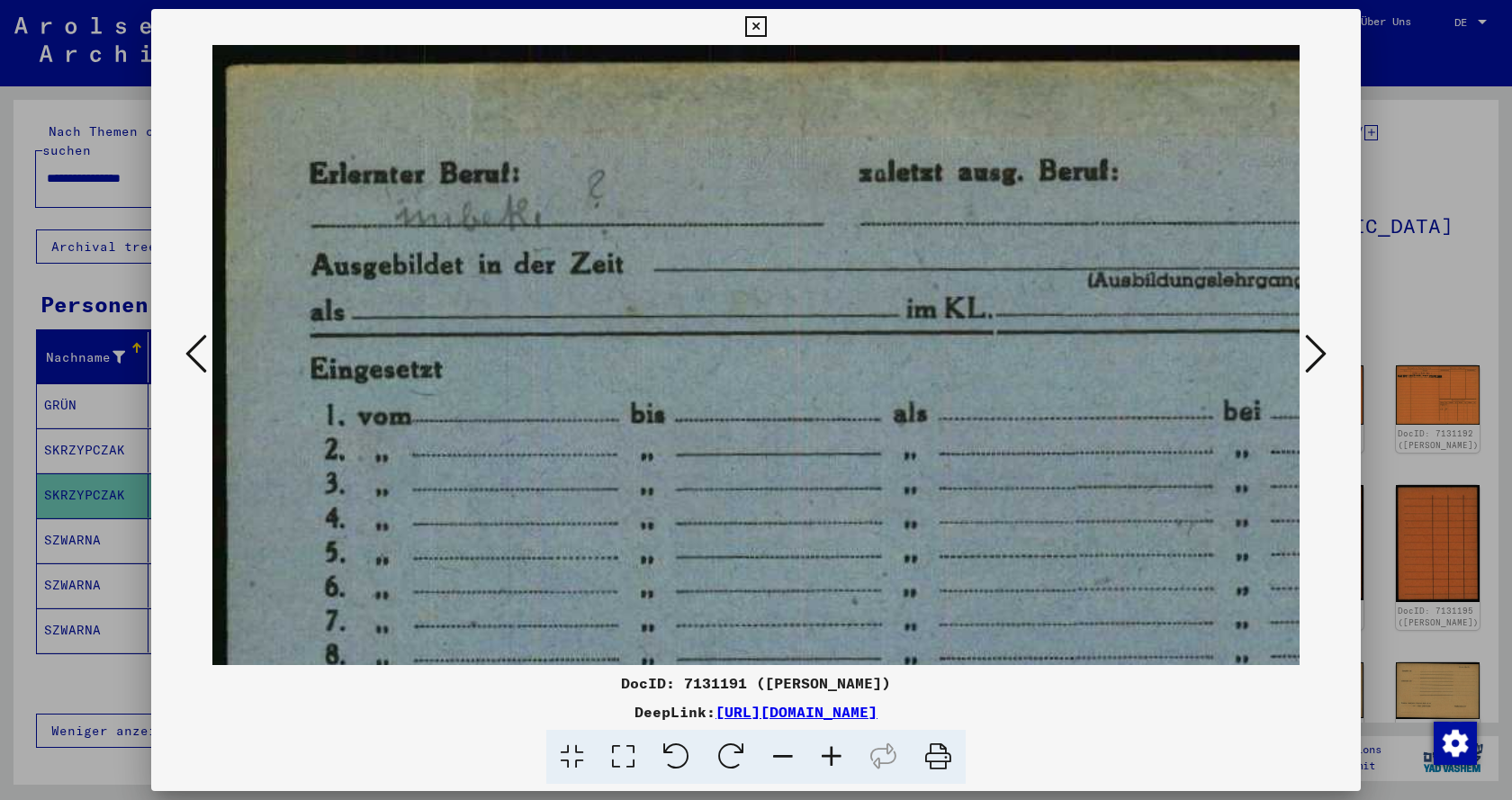
click at [829, 754] on icon at bounding box center [831, 757] width 49 height 55
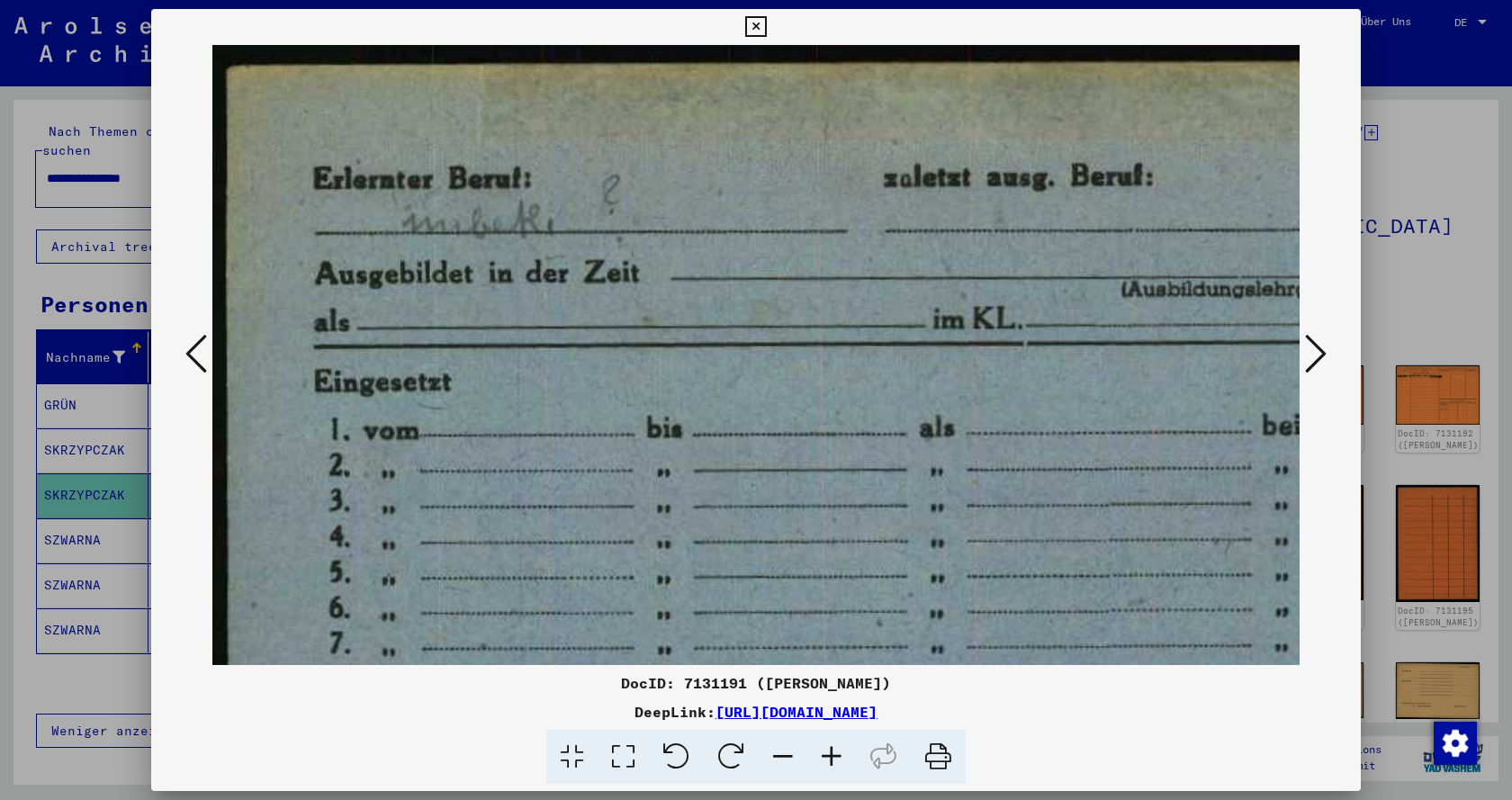
click at [829, 754] on icon at bounding box center [831, 757] width 49 height 55
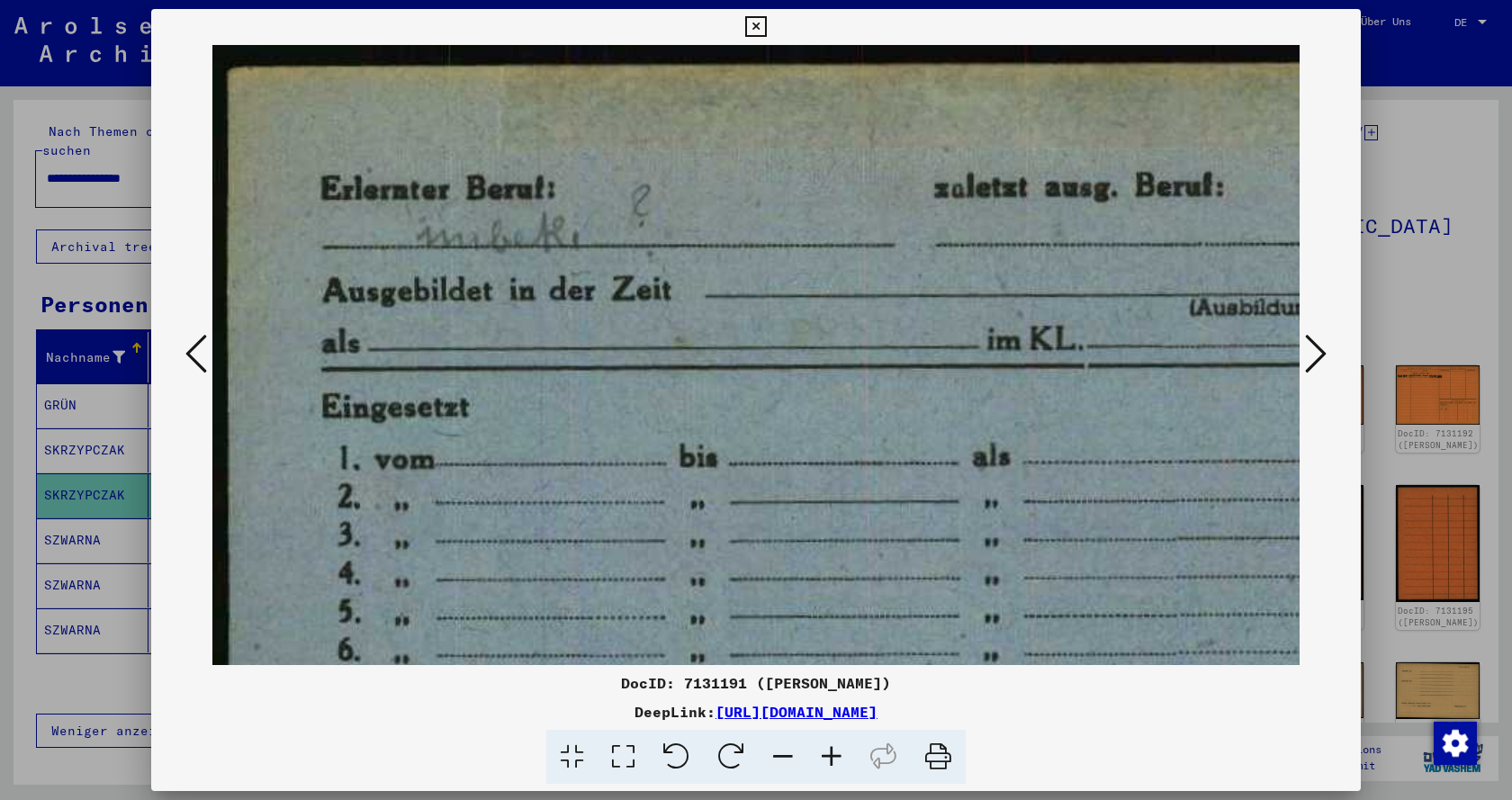
click at [829, 754] on icon at bounding box center [831, 757] width 49 height 55
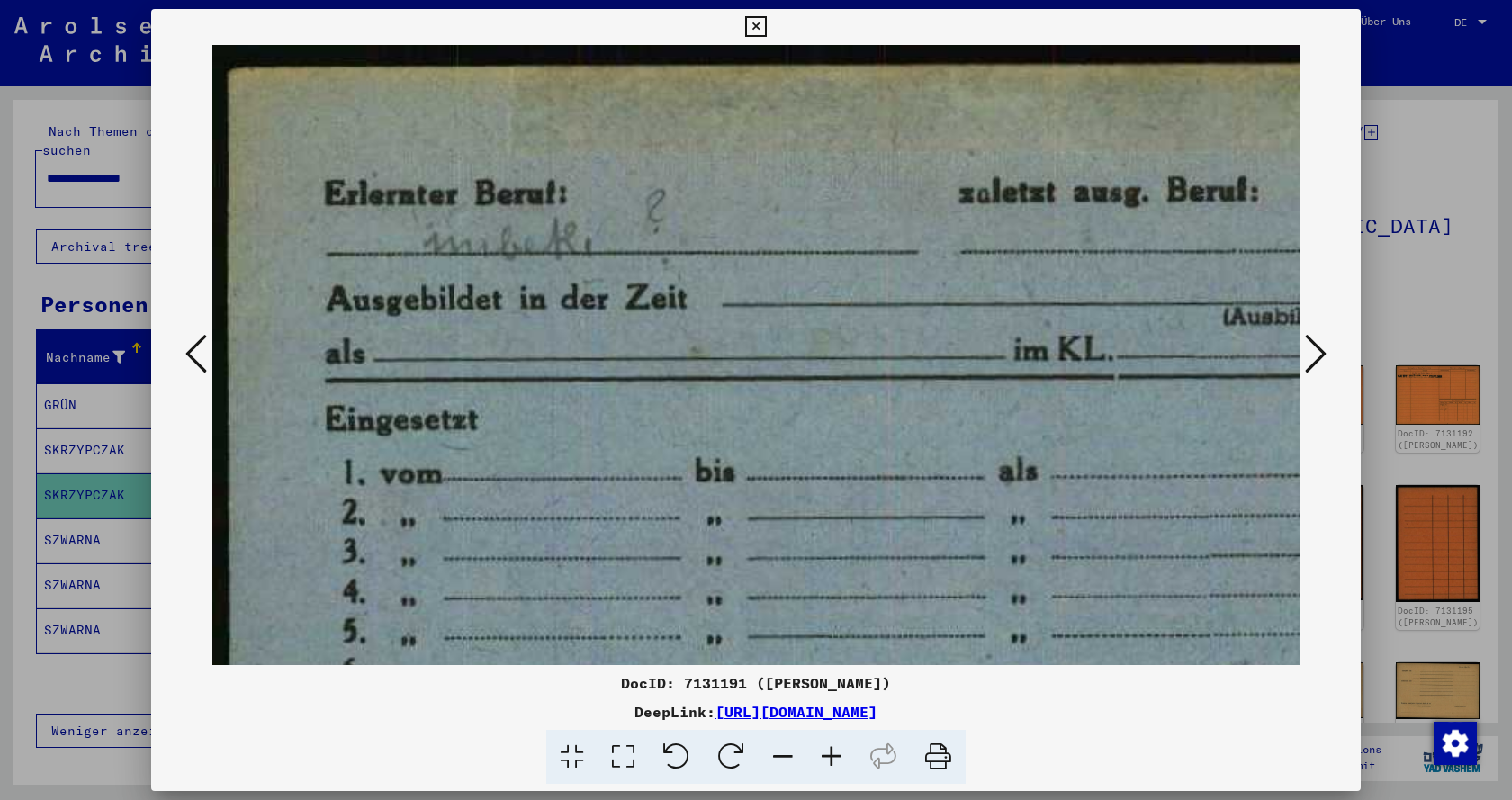
click at [829, 754] on icon at bounding box center [831, 757] width 49 height 55
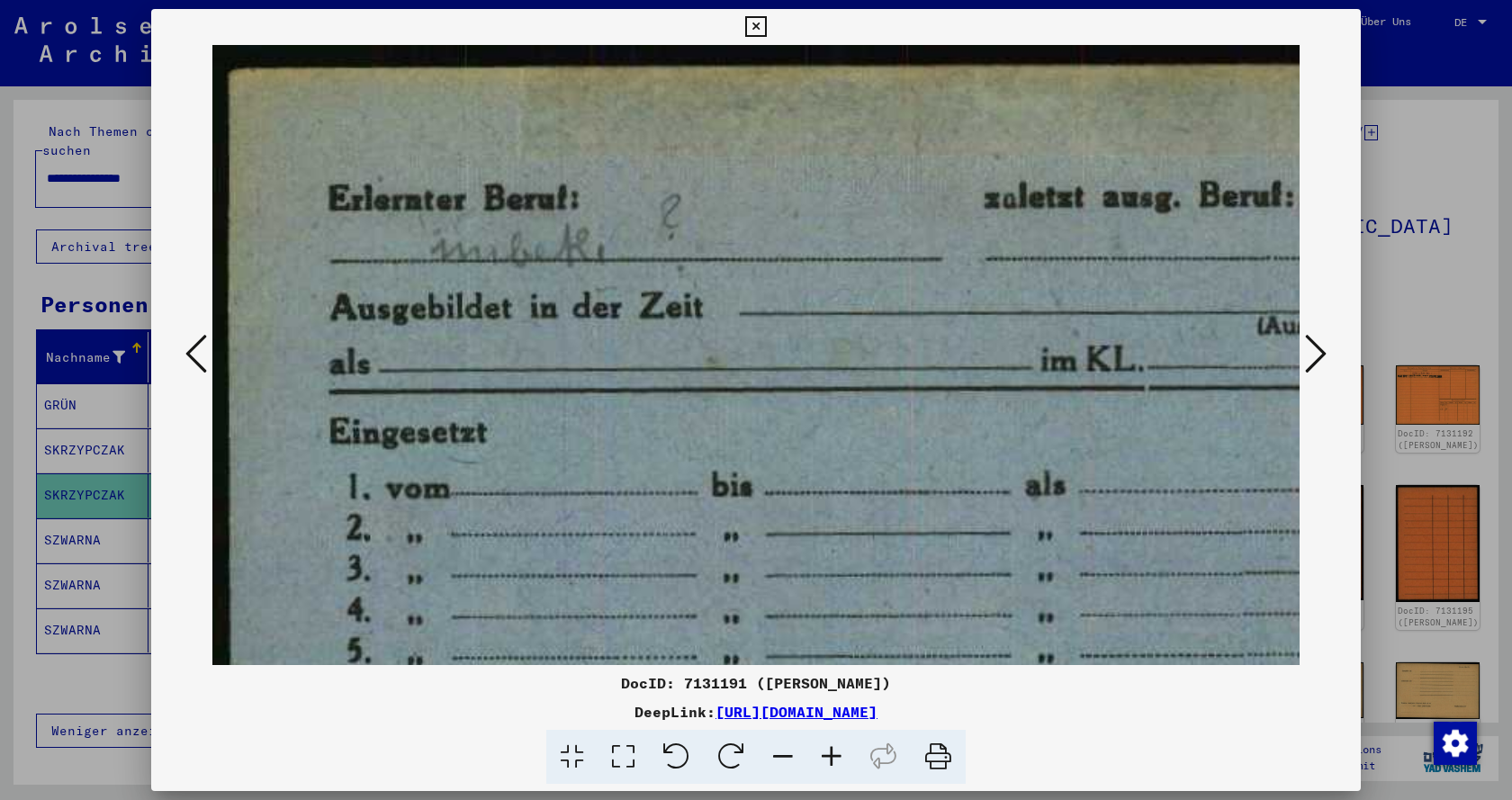
click at [830, 754] on icon at bounding box center [831, 757] width 49 height 55
click at [829, 749] on icon at bounding box center [831, 757] width 49 height 55
click at [829, 746] on icon at bounding box center [831, 757] width 49 height 55
